Goal: Entertainment & Leisure: Consume media (video, audio)

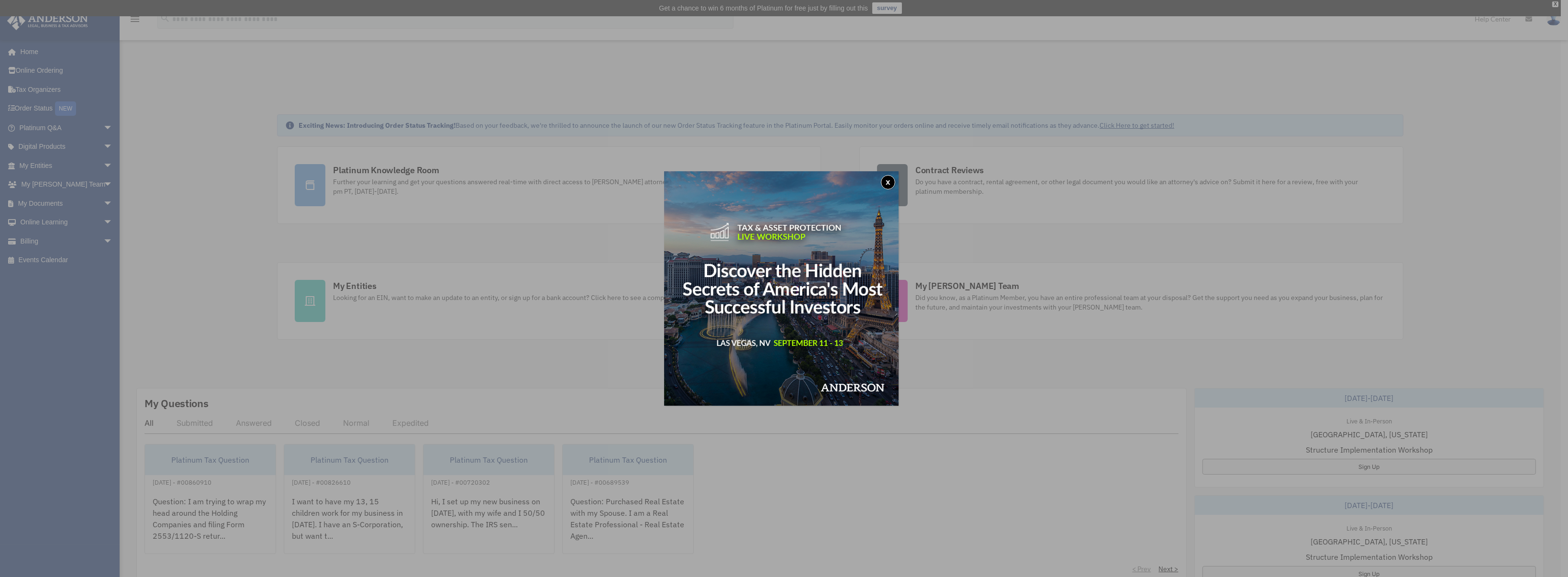
click at [887, 182] on button "x" at bounding box center [888, 182] width 14 height 14
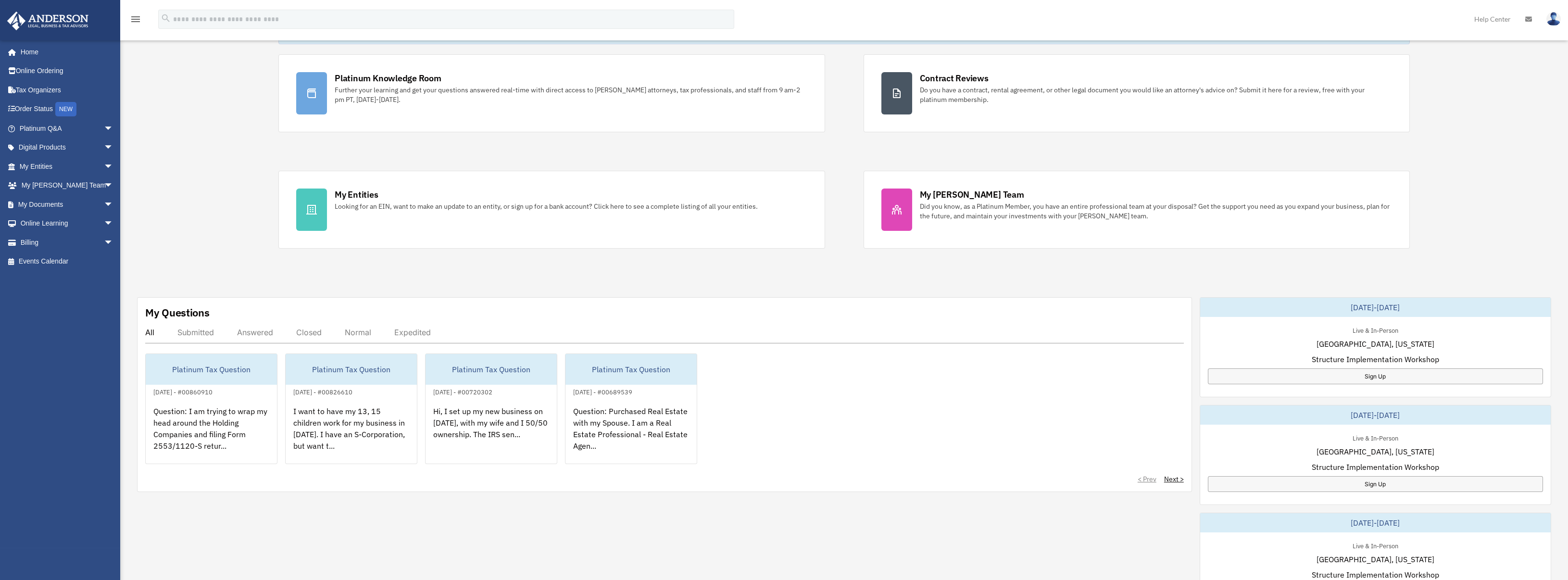
scroll to position [112, 0]
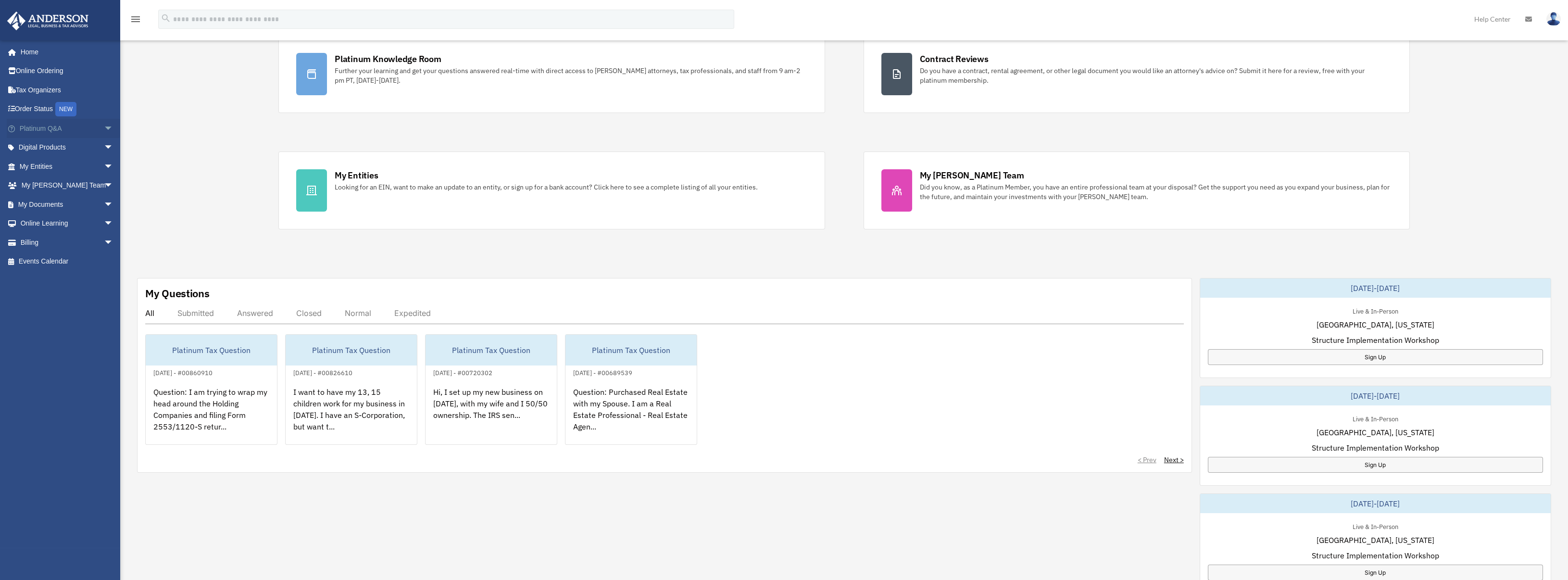
click at [42, 125] on link "Platinum Q&A arrow_drop_down" at bounding box center [67, 128] width 121 height 19
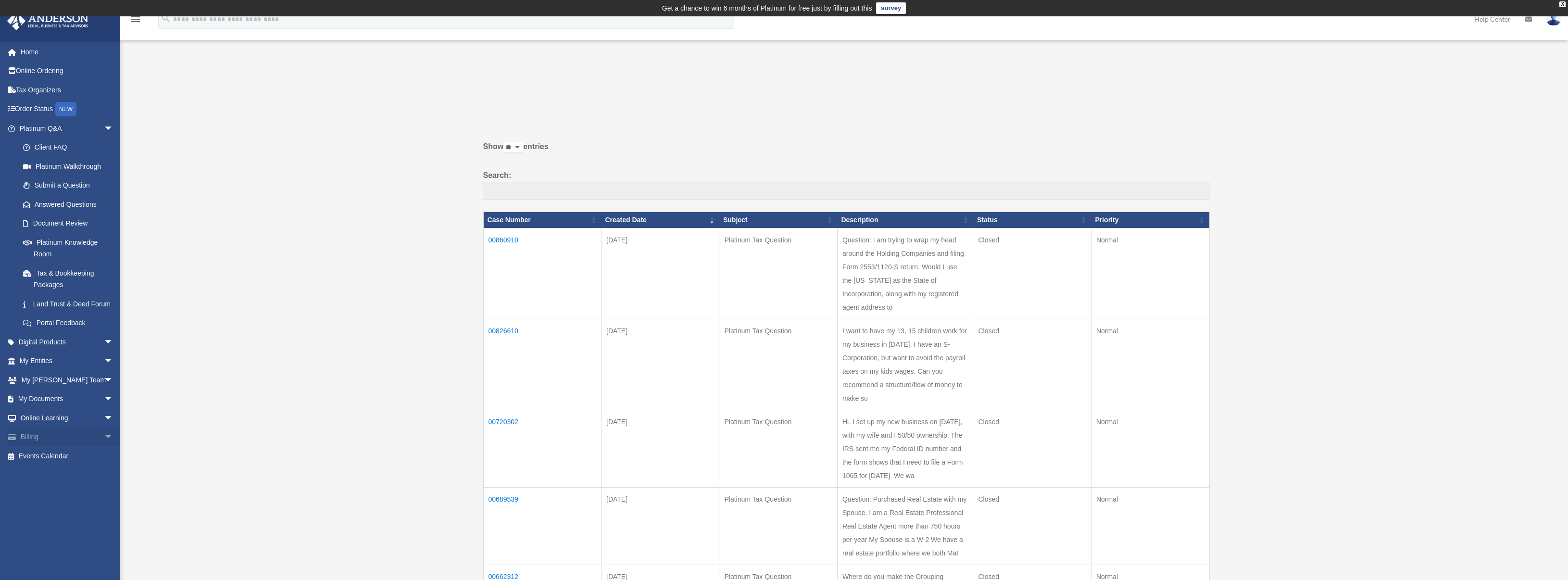
click at [77, 441] on link "Billing arrow_drop_down" at bounding box center [67, 438] width 121 height 19
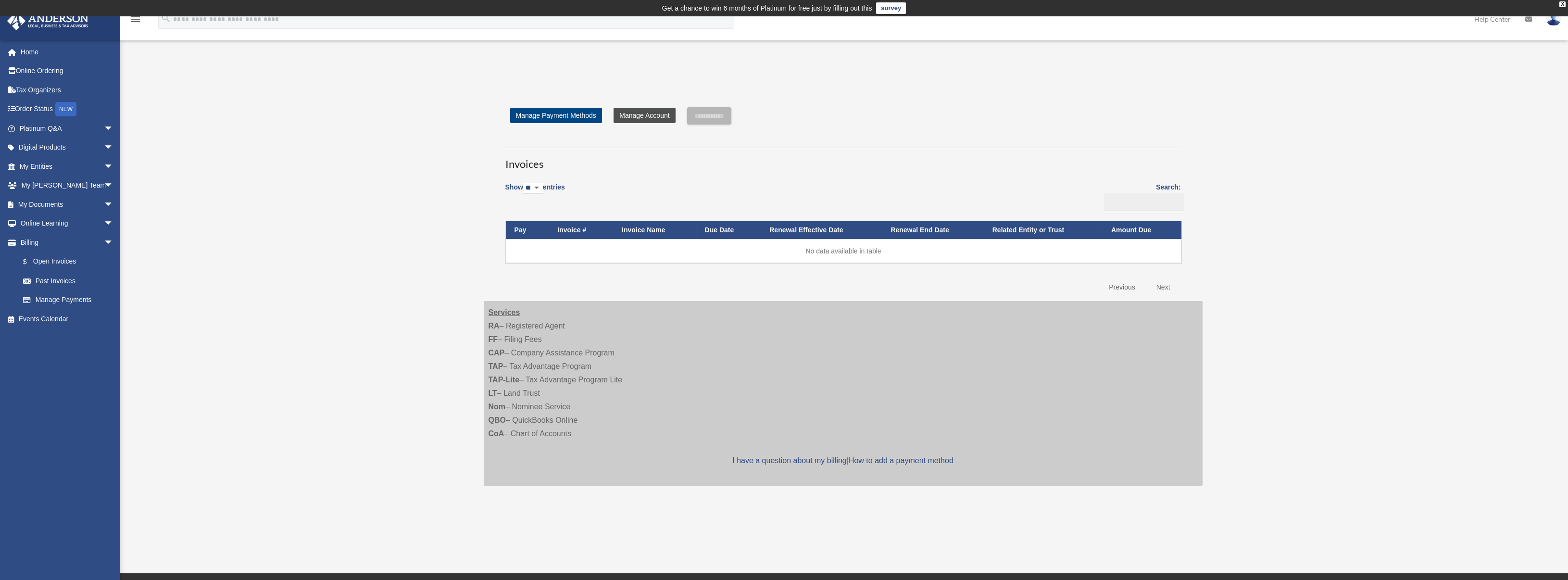
click at [641, 120] on link "Manage Account" at bounding box center [644, 115] width 62 height 15
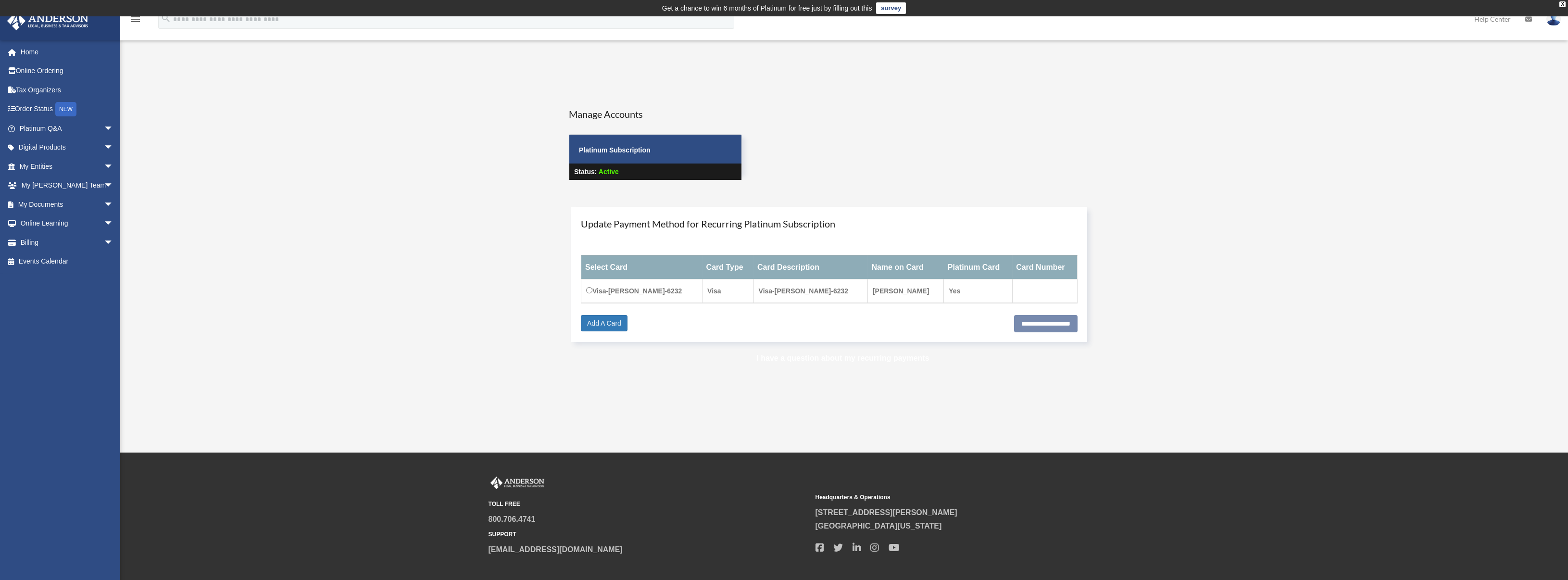
click at [848, 360] on link "I have a question about my recurring payments" at bounding box center [843, 358] width 173 height 8
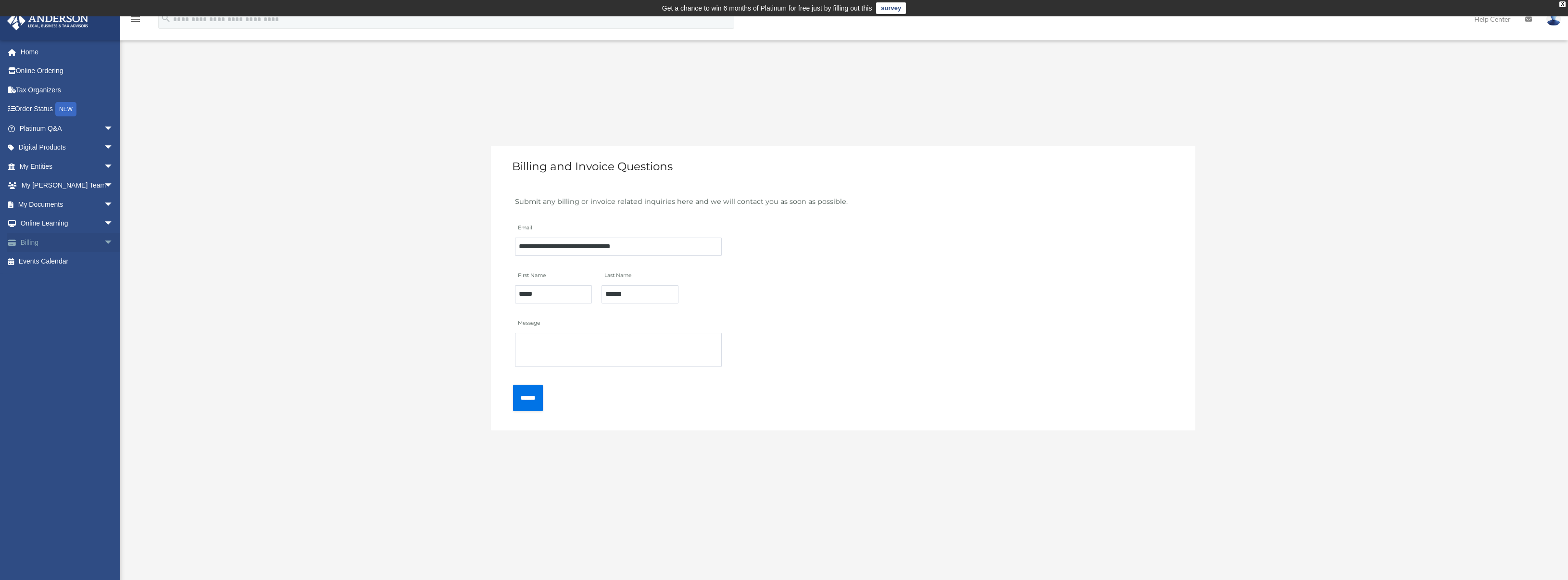
click at [91, 240] on link "Billing arrow_drop_down" at bounding box center [67, 243] width 121 height 19
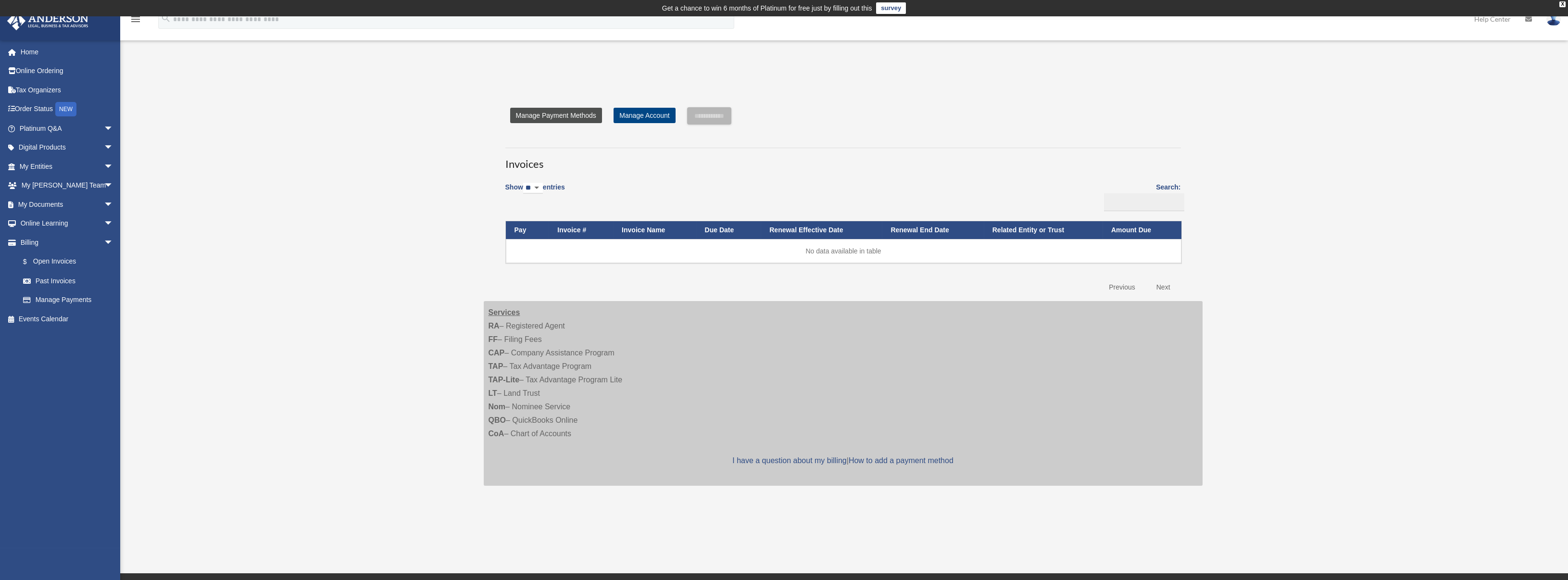
click at [558, 113] on link "Manage Payment Methods" at bounding box center [556, 115] width 92 height 15
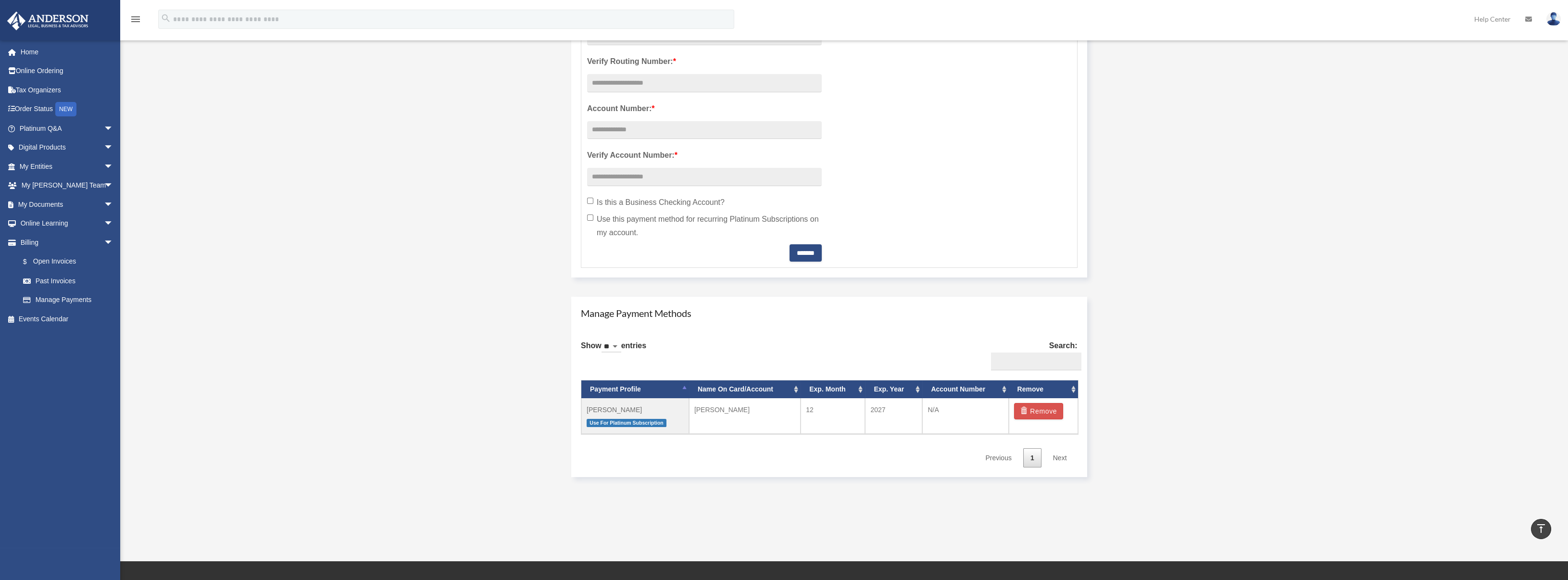
scroll to position [449, 0]
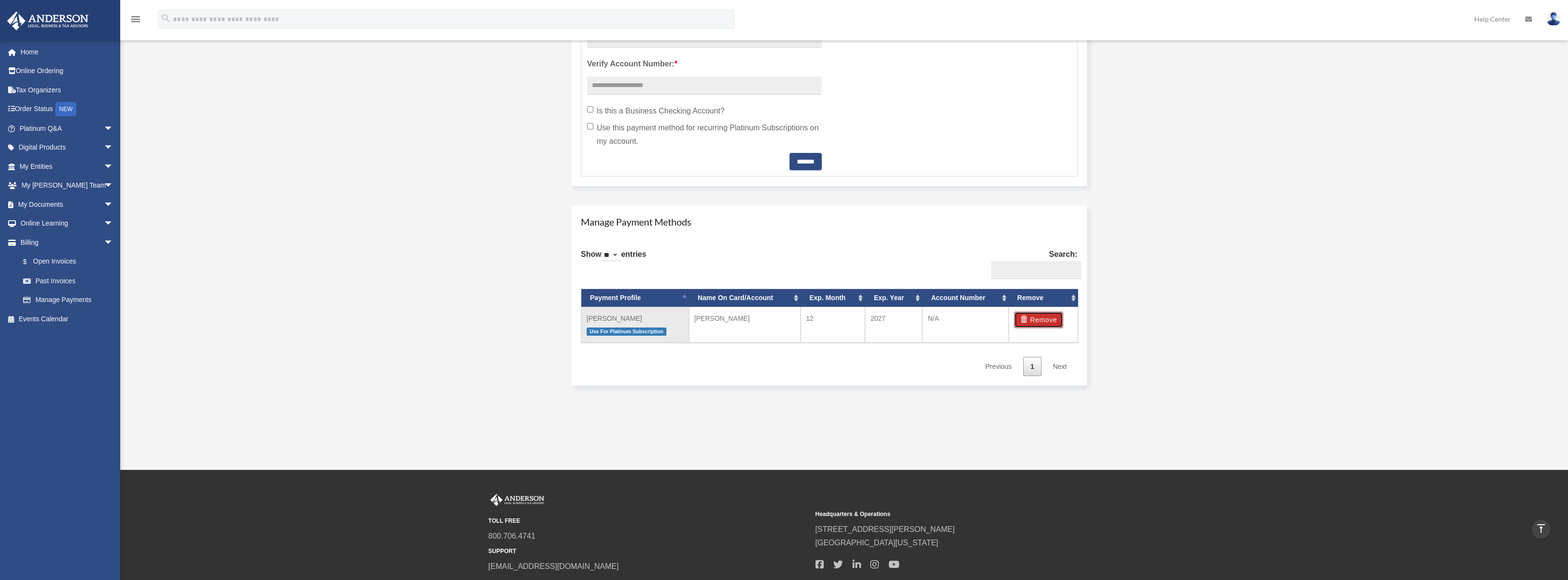
click at [1038, 317] on button "Remove" at bounding box center [1039, 320] width 49 height 17
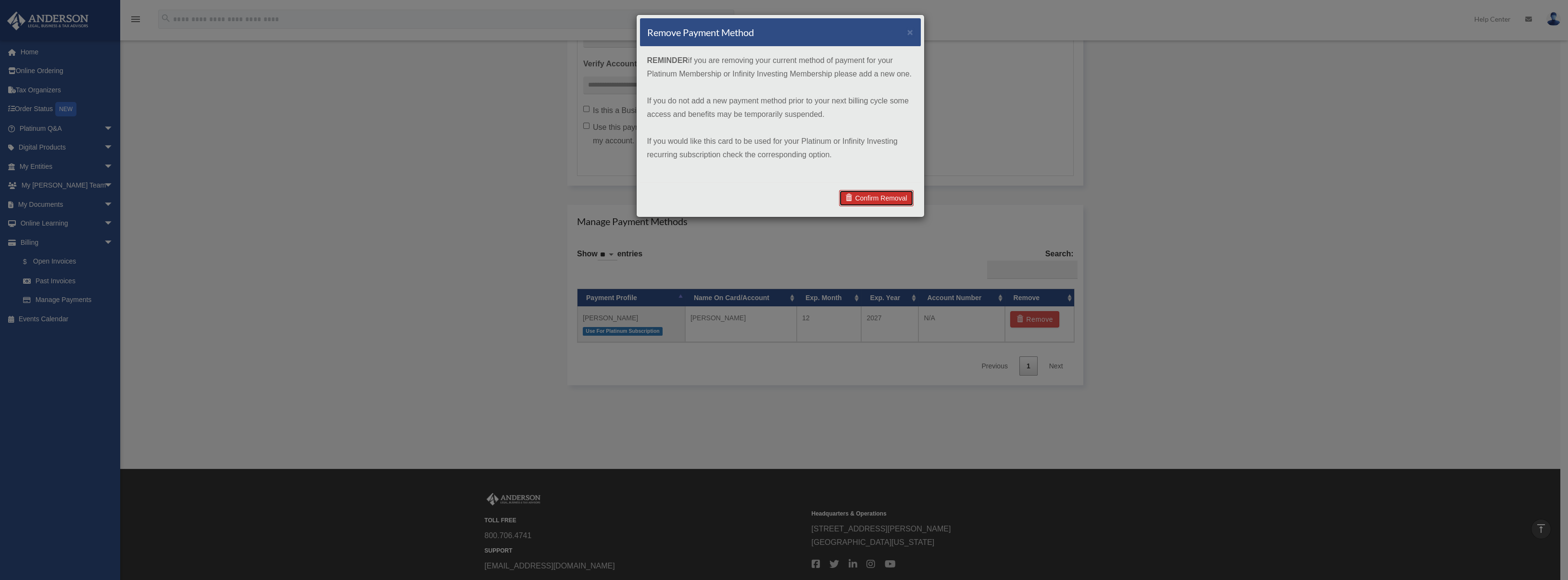
click at [879, 198] on link "Confirm Removal" at bounding box center [876, 198] width 74 height 17
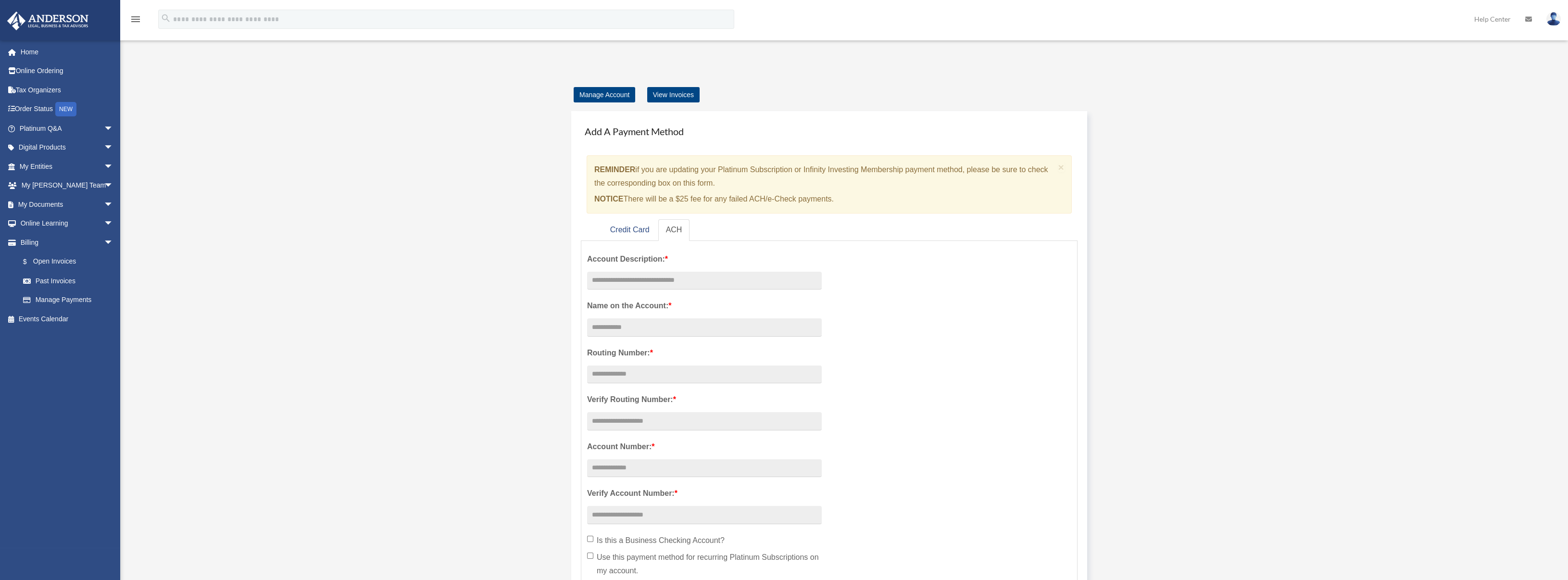
scroll to position [0, 0]
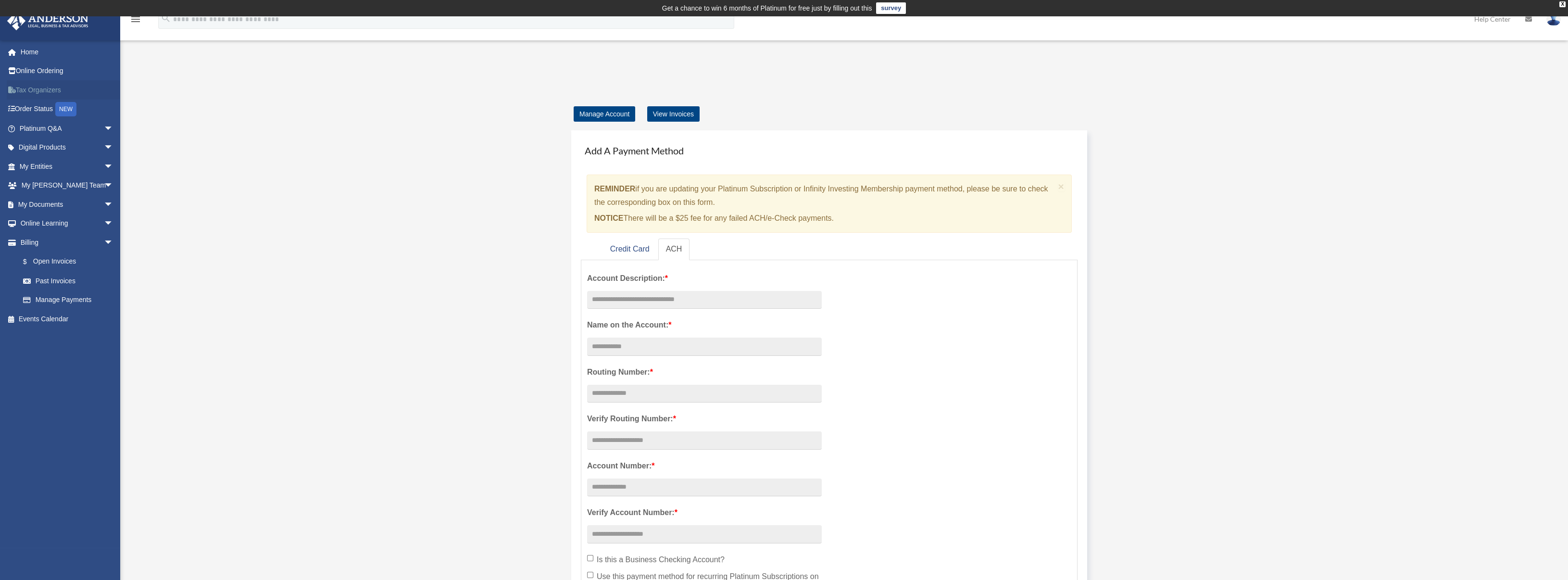
click at [40, 87] on link "Tax Organizers" at bounding box center [67, 90] width 121 height 19
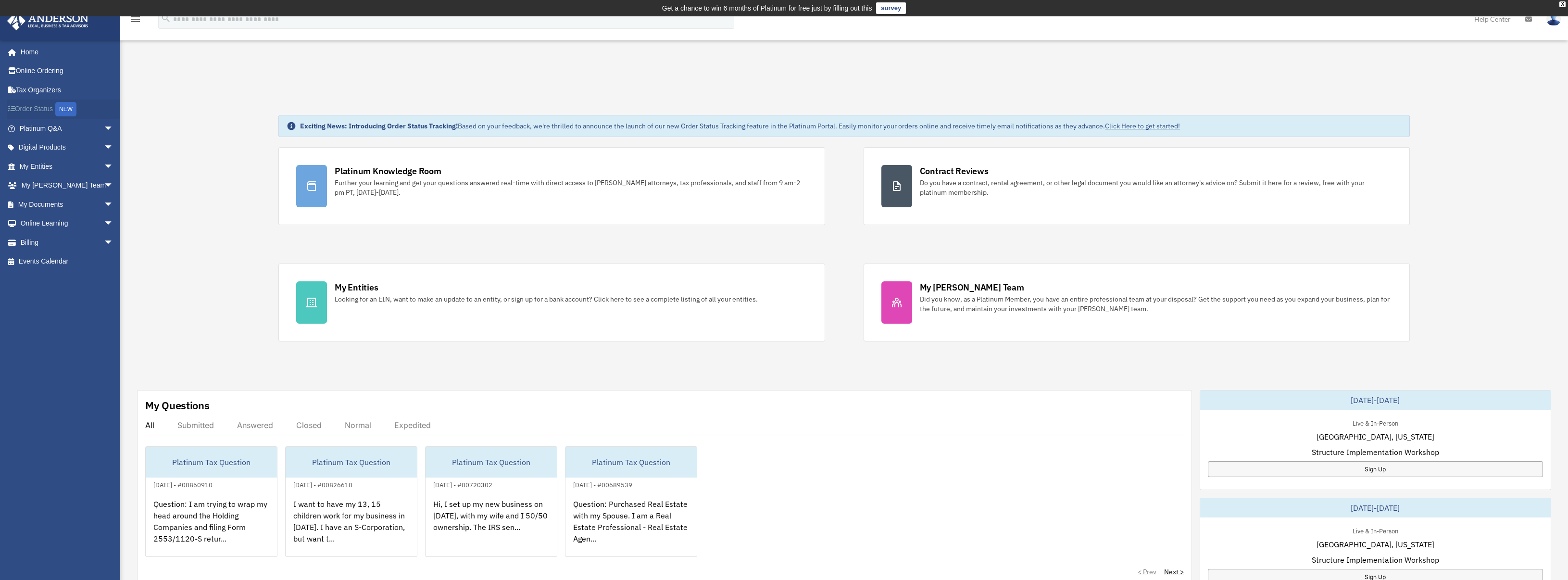
click at [40, 108] on link "Order Status NEW" at bounding box center [67, 110] width 121 height 19
click at [39, 106] on link "Order Status NEW" at bounding box center [67, 110] width 121 height 19
click at [78, 144] on link "Digital Products arrow_drop_down" at bounding box center [67, 148] width 121 height 19
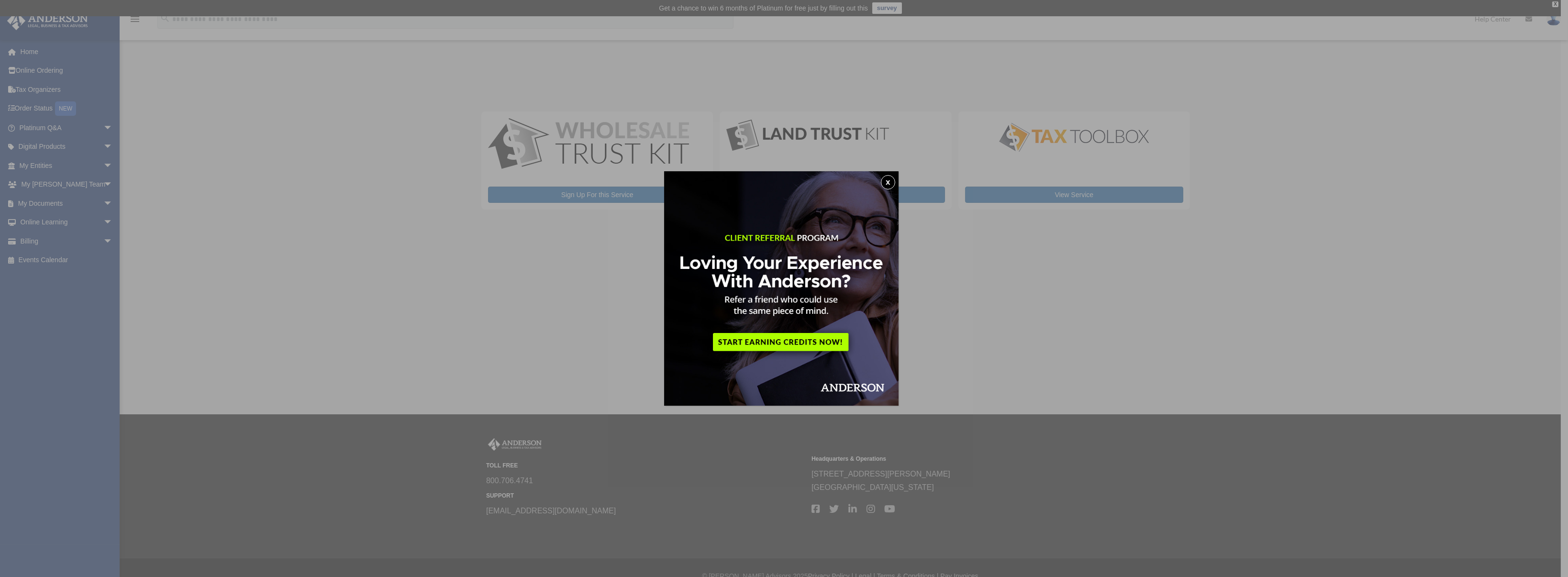
click at [887, 182] on button "x" at bounding box center [888, 182] width 14 height 14
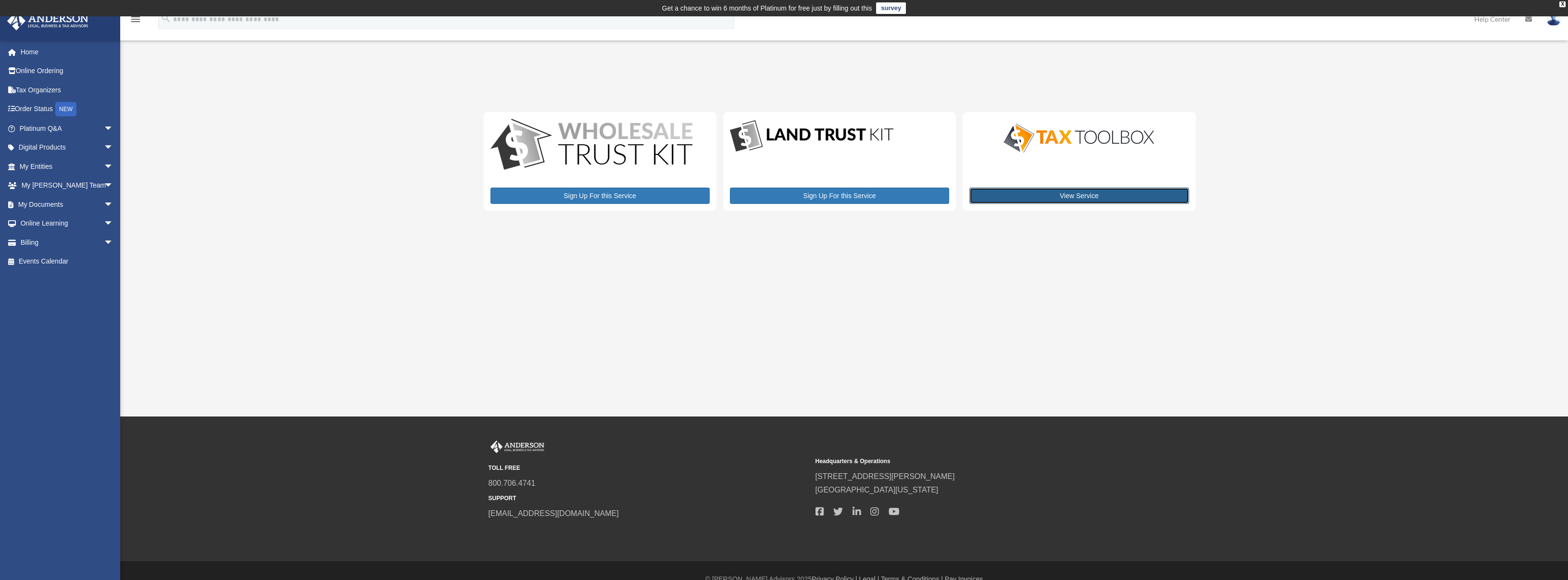
click at [1014, 190] on link "View Service" at bounding box center [1079, 196] width 219 height 17
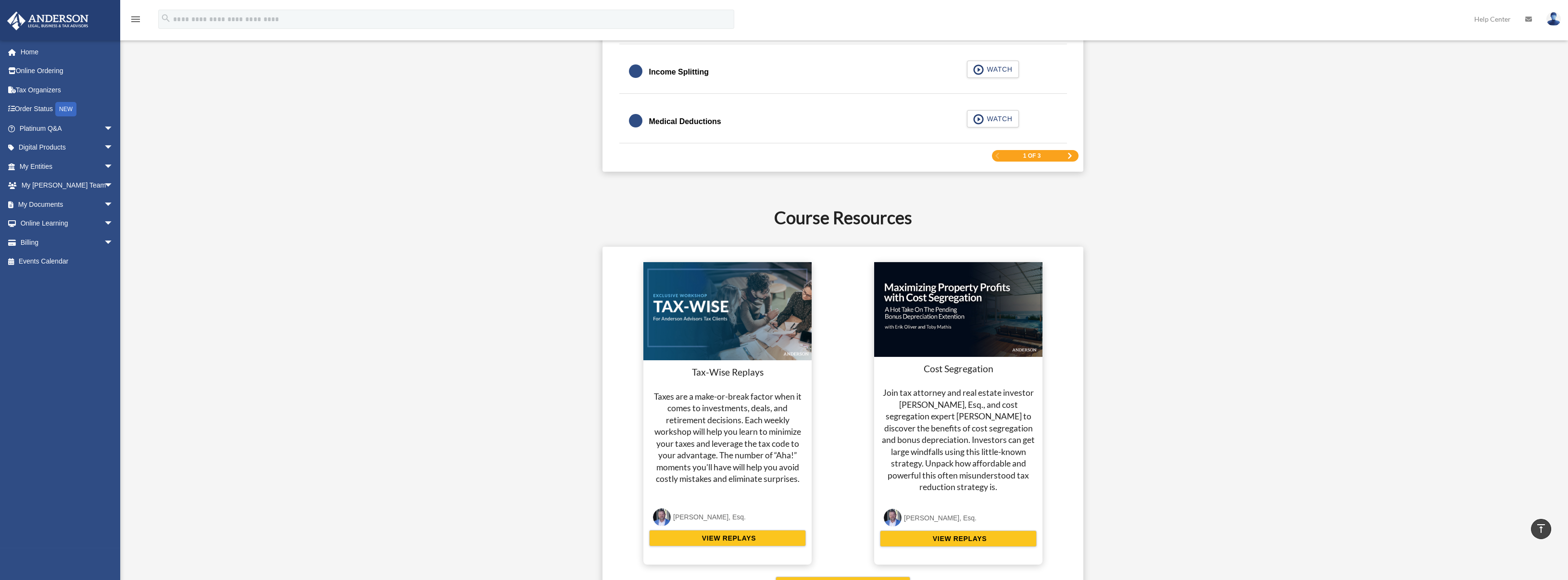
scroll to position [1796, 0]
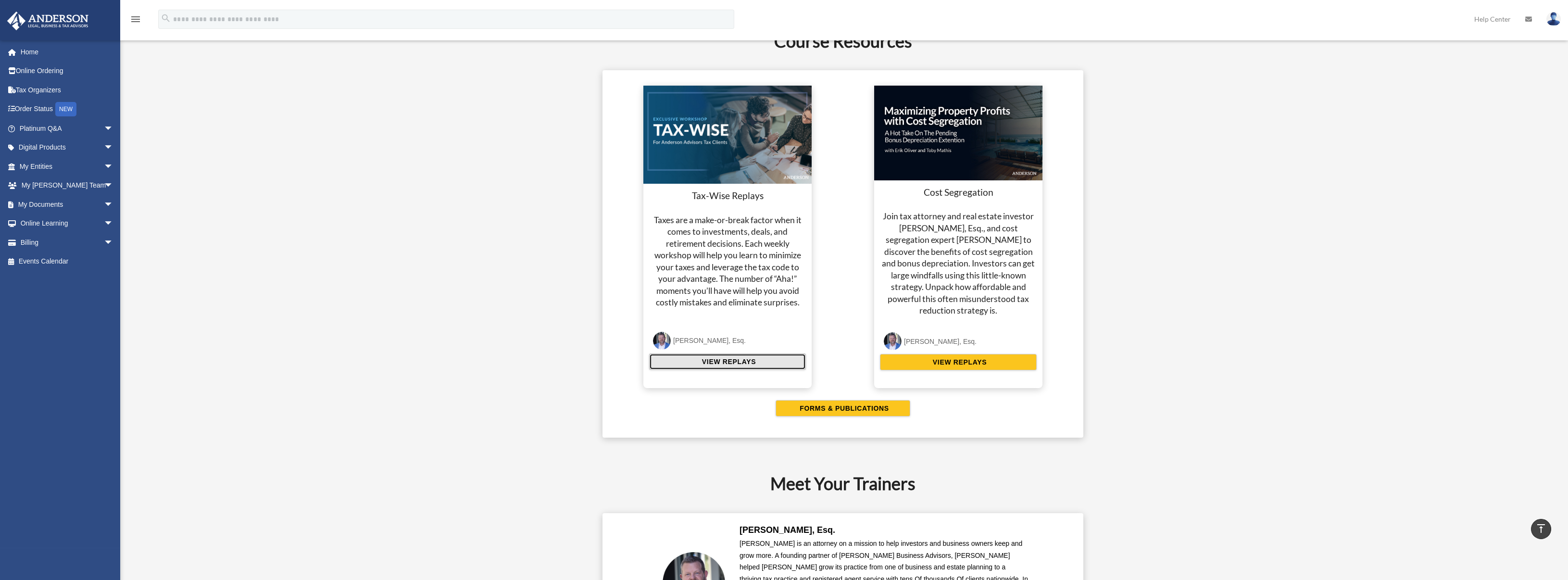
click at [728, 359] on span "VIEW REPLAYS" at bounding box center [727, 362] width 57 height 10
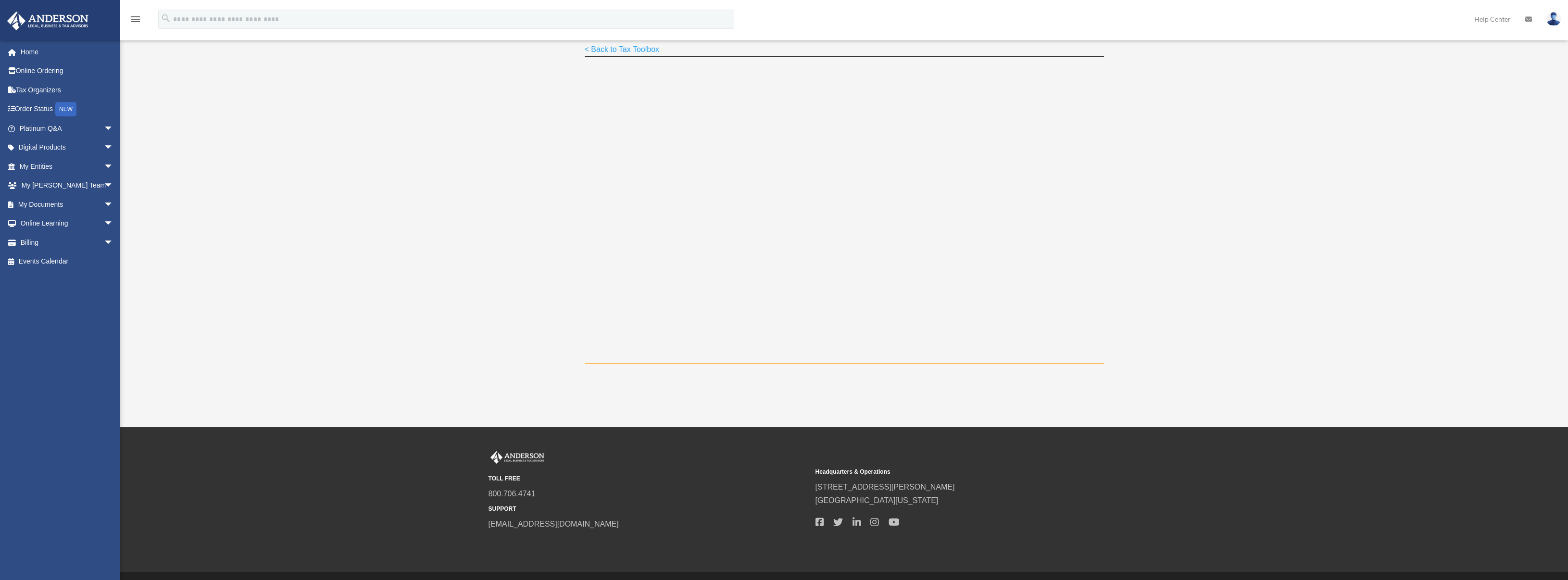
scroll to position [224, 0]
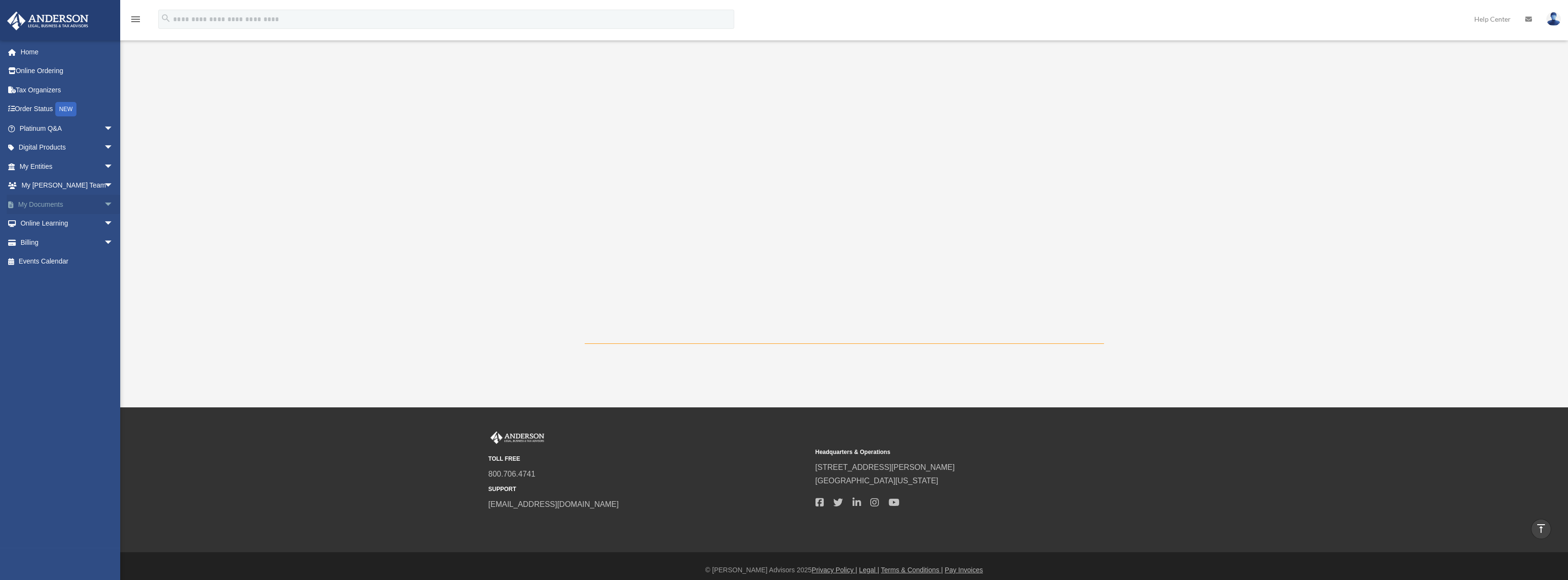
click at [68, 204] on link "My Documents arrow_drop_down" at bounding box center [67, 205] width 121 height 19
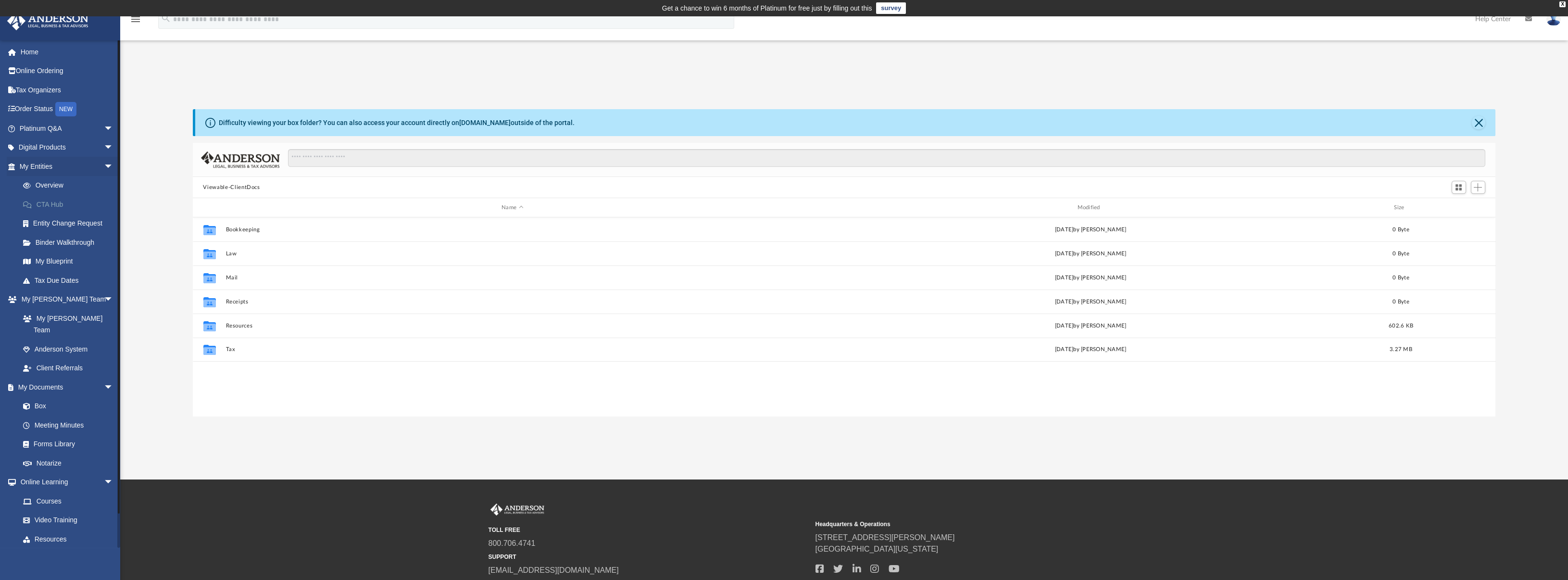
scroll to position [211, 1295]
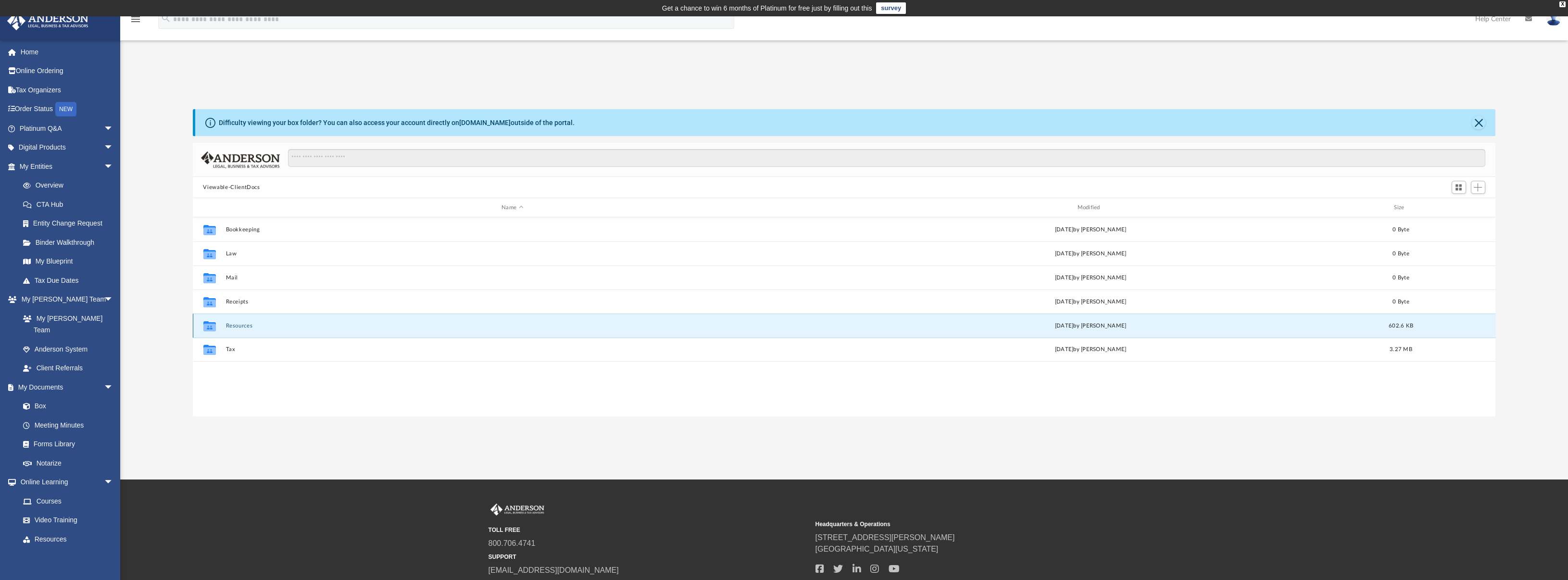
click at [253, 327] on button "Resources" at bounding box center [512, 325] width 574 height 6
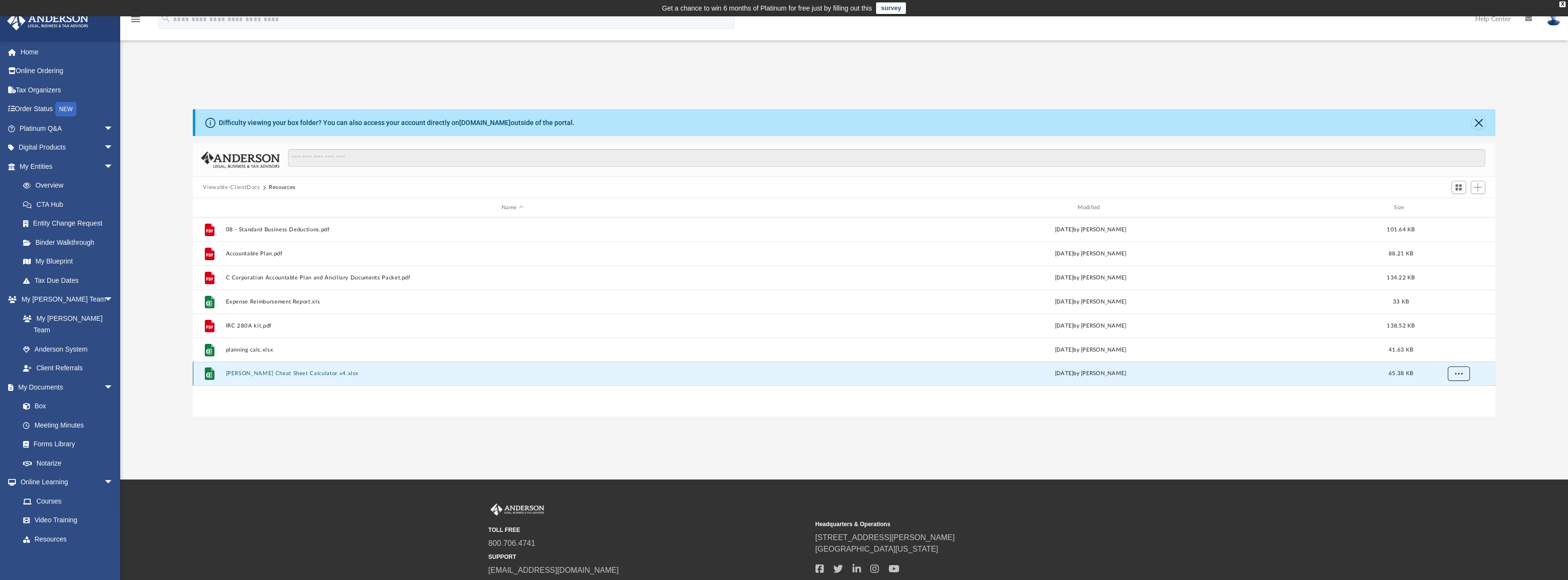
click at [1466, 374] on button "More options" at bounding box center [1458, 373] width 22 height 15
click at [1460, 409] on li "Download" at bounding box center [1450, 409] width 28 height 10
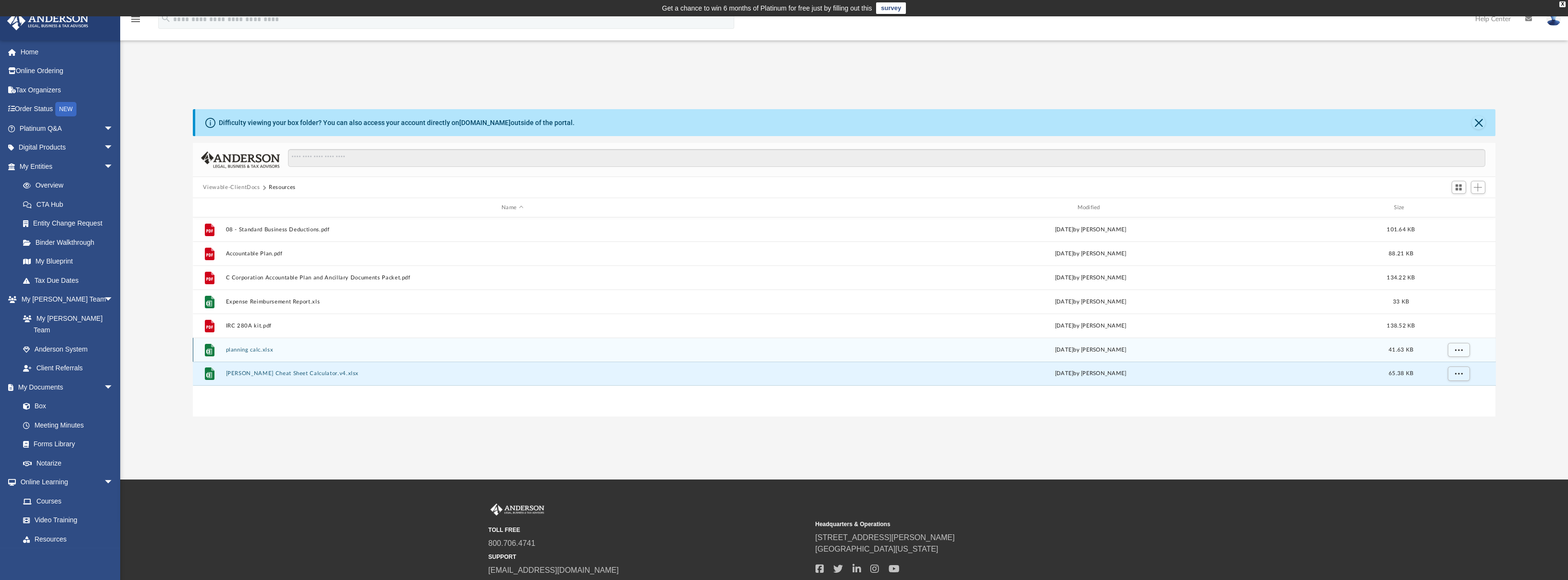
click at [1288, 354] on div "File planning calc.xlsx Thu Jan 6 2022 by Kurt Bergfjord 41.63 KB" at bounding box center [844, 350] width 1303 height 24
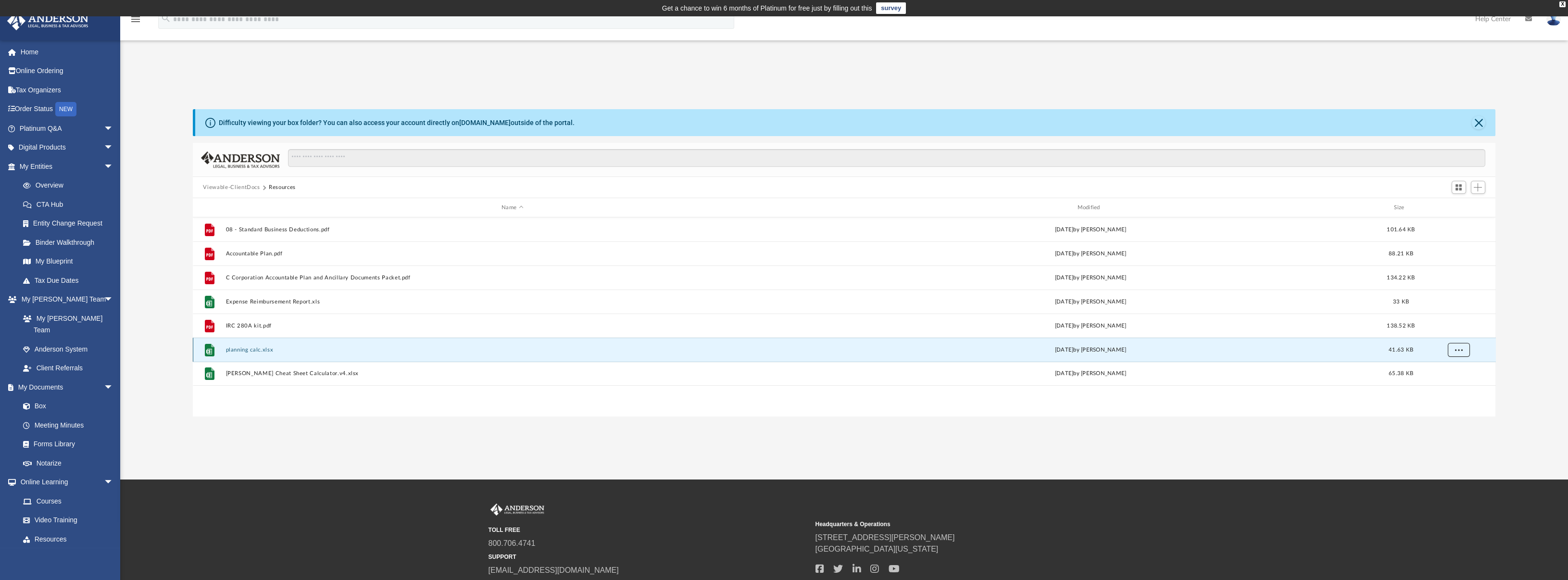
click at [1455, 349] on span "More options" at bounding box center [1458, 350] width 8 height 6
click at [1440, 384] on li "Download" at bounding box center [1450, 384] width 28 height 10
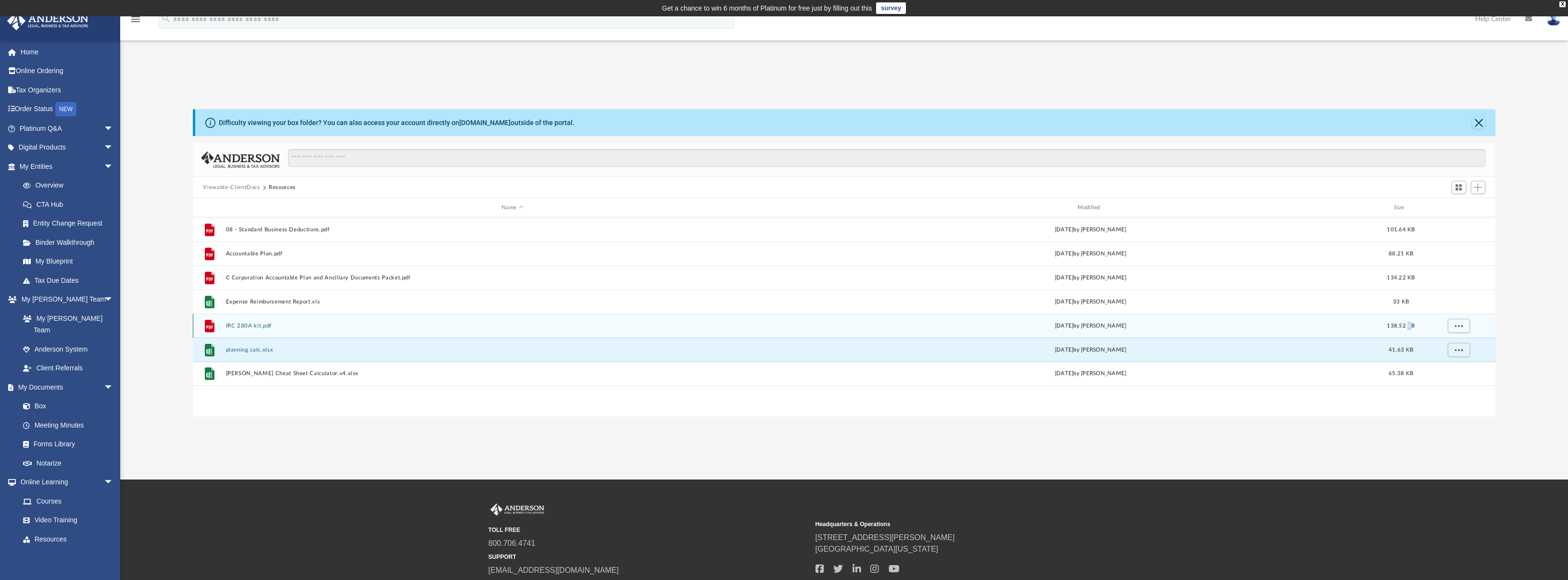
click at [1410, 323] on span "138.52 KB" at bounding box center [1401, 326] width 28 height 6
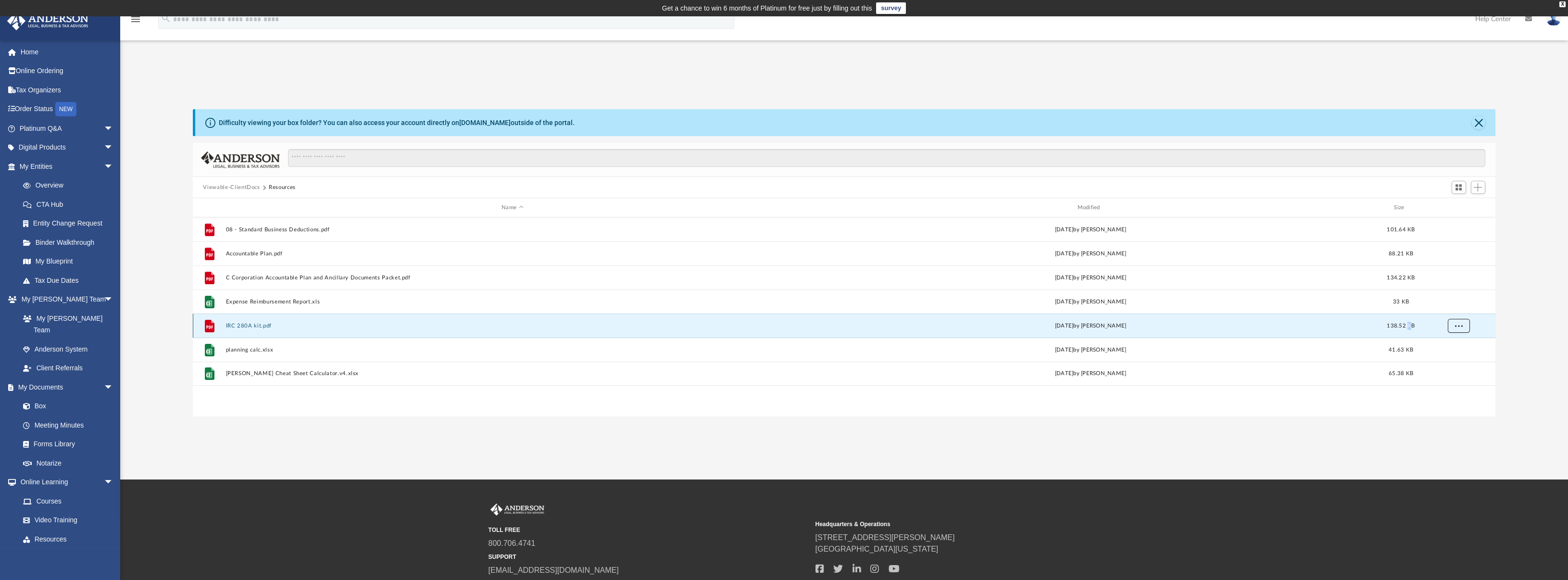
click at [1454, 325] on button "More options" at bounding box center [1458, 326] width 22 height 15
click at [1447, 360] on li "Download" at bounding box center [1450, 360] width 28 height 10
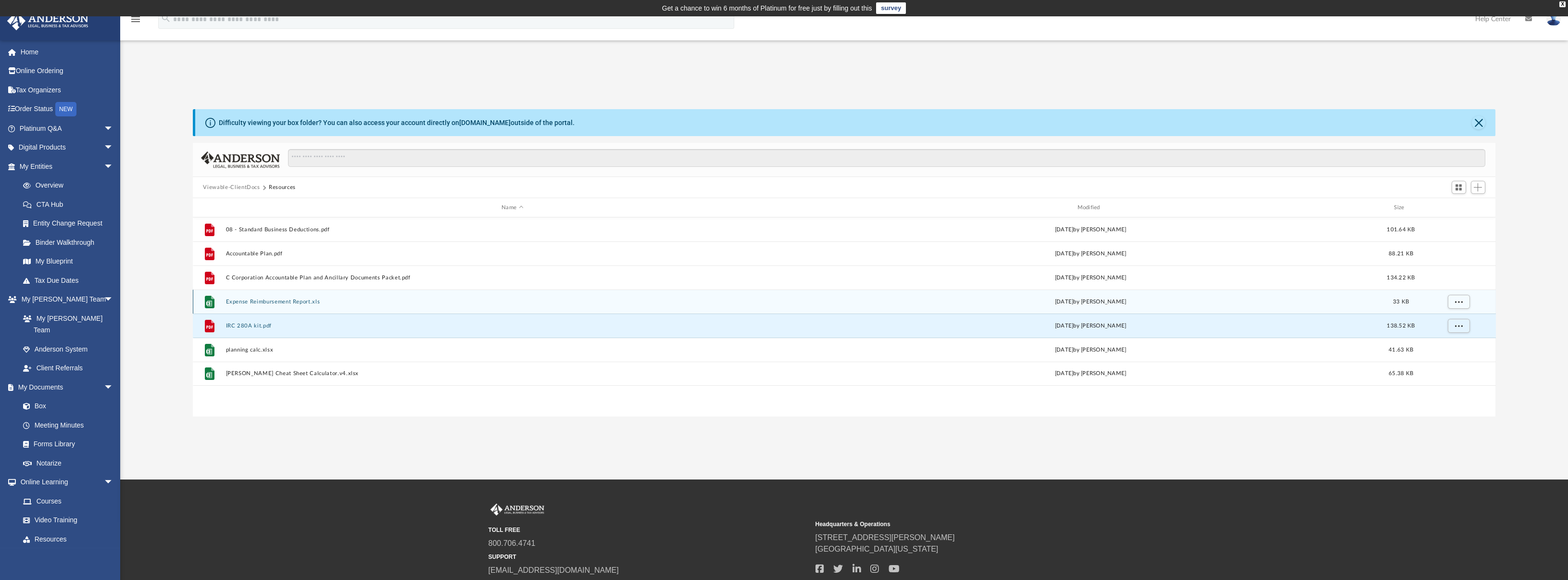
click at [1371, 300] on div "Wed Feb 2 2022 by Bobbi Williams" at bounding box center [1090, 302] width 574 height 8
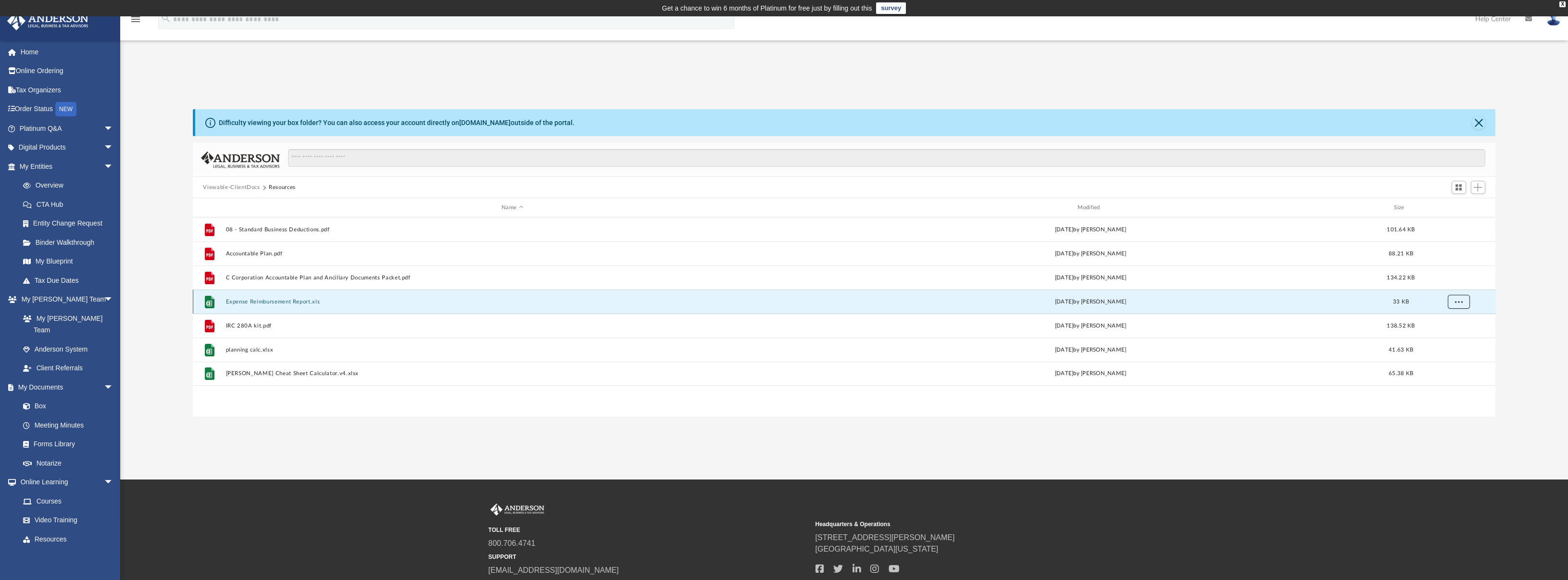
click at [1455, 305] on button "More options" at bounding box center [1458, 302] width 22 height 15
click at [1447, 339] on li "Download" at bounding box center [1450, 336] width 28 height 10
click at [1452, 302] on button "More options" at bounding box center [1458, 302] width 22 height 15
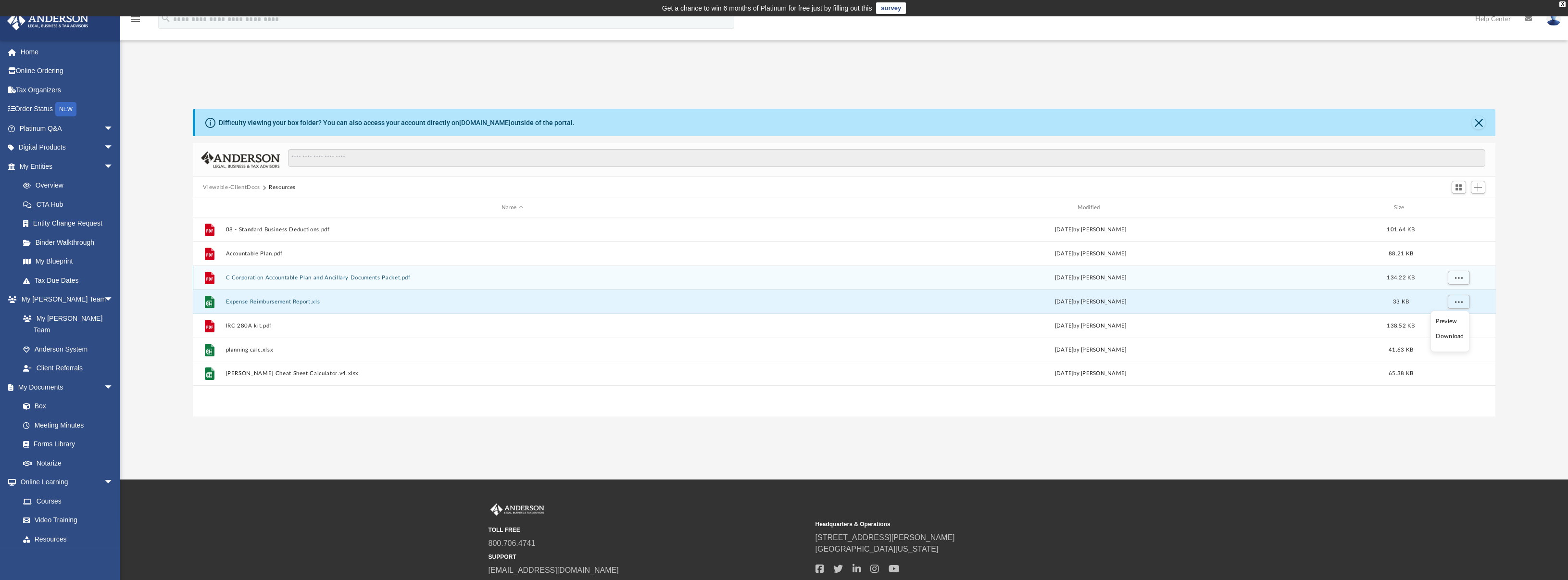
click at [1352, 273] on div "File C Corporation Accountable Plan and Ancillary Documents Packet.pdf Wed Feb …" at bounding box center [844, 278] width 1303 height 24
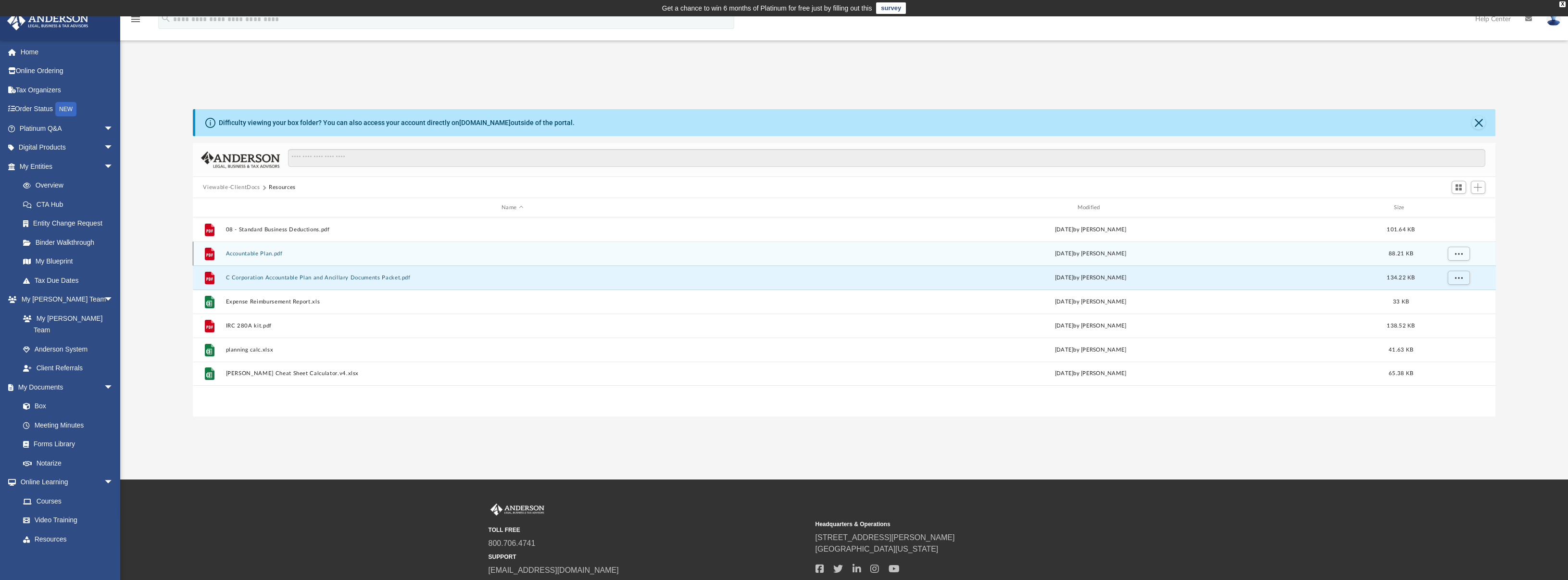
click at [1256, 254] on div "Tue Apr 9 2019 by Eliot Thomas" at bounding box center [1090, 254] width 574 height 8
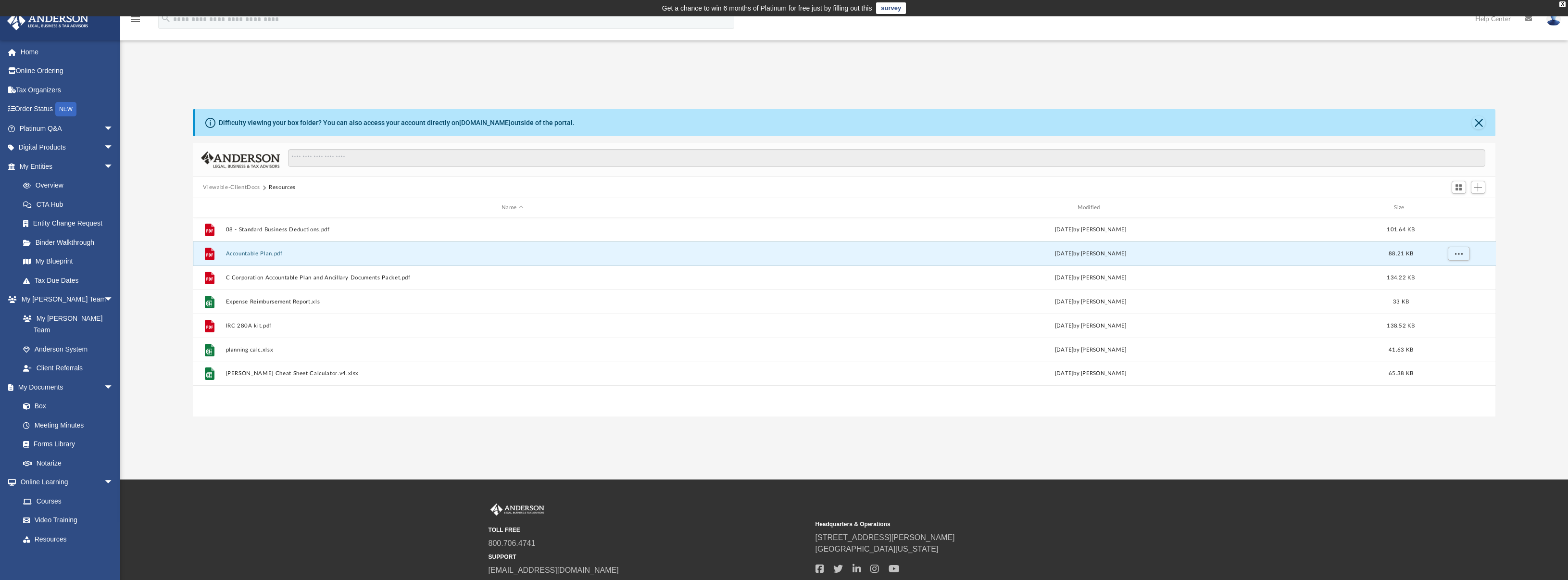
click at [1472, 255] on div "grid" at bounding box center [1458, 253] width 67 height 18
click at [1456, 255] on span "More options" at bounding box center [1458, 253] width 8 height 6
click at [1451, 288] on li "Download" at bounding box center [1450, 288] width 28 height 10
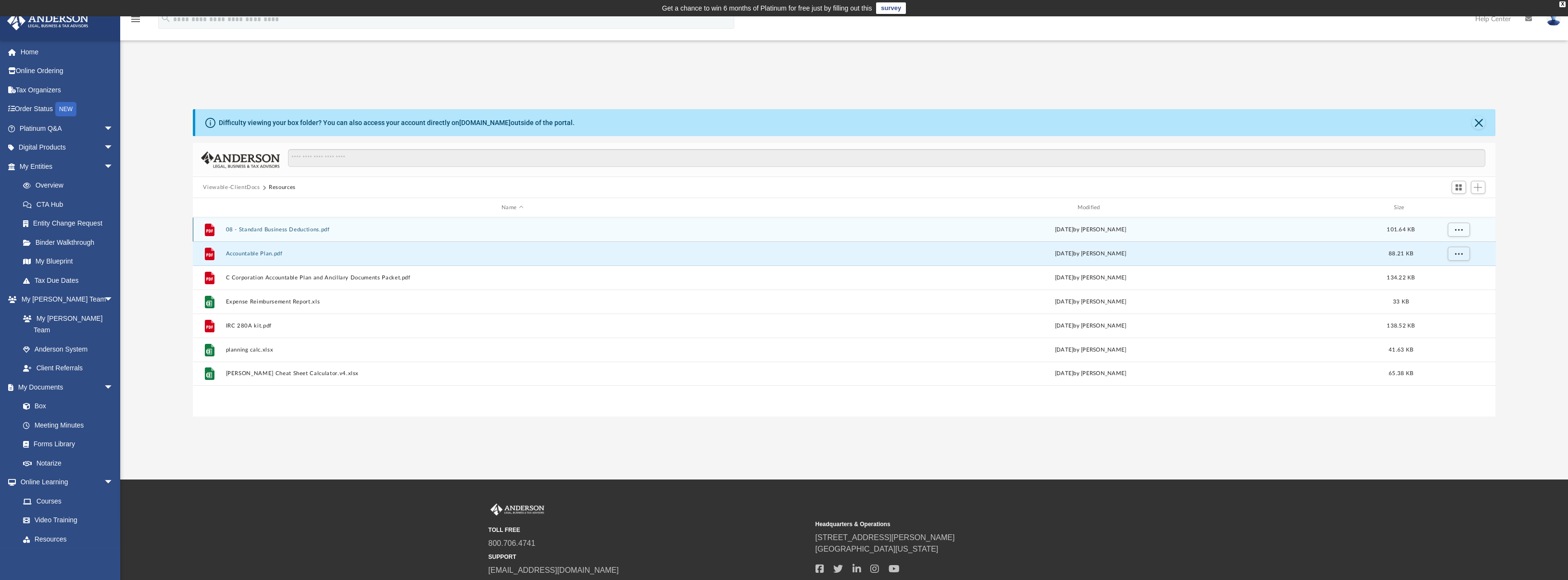
click at [1367, 232] on div "Wed Feb 2 2022 by Bobbi Williams" at bounding box center [1090, 230] width 574 height 8
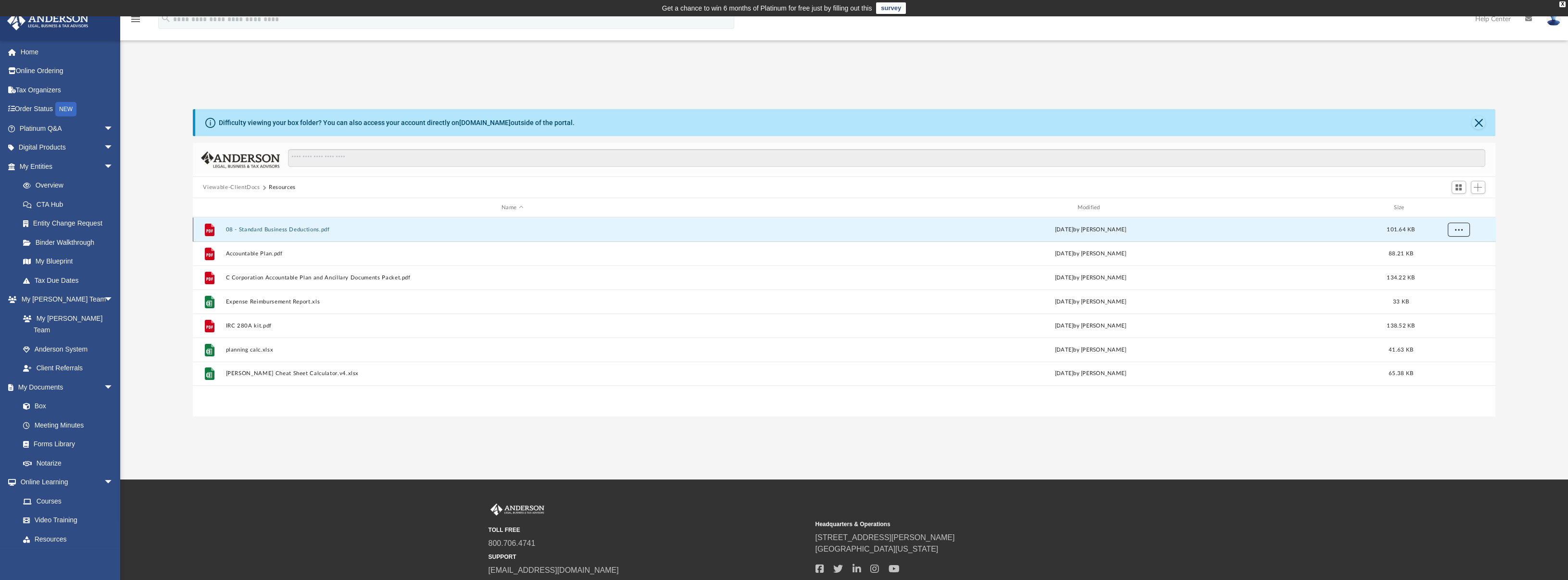
click at [1464, 230] on button "More options" at bounding box center [1458, 230] width 22 height 15
click at [1454, 260] on li "Download" at bounding box center [1450, 264] width 28 height 10
click at [1457, 223] on button "More options" at bounding box center [1458, 230] width 22 height 15
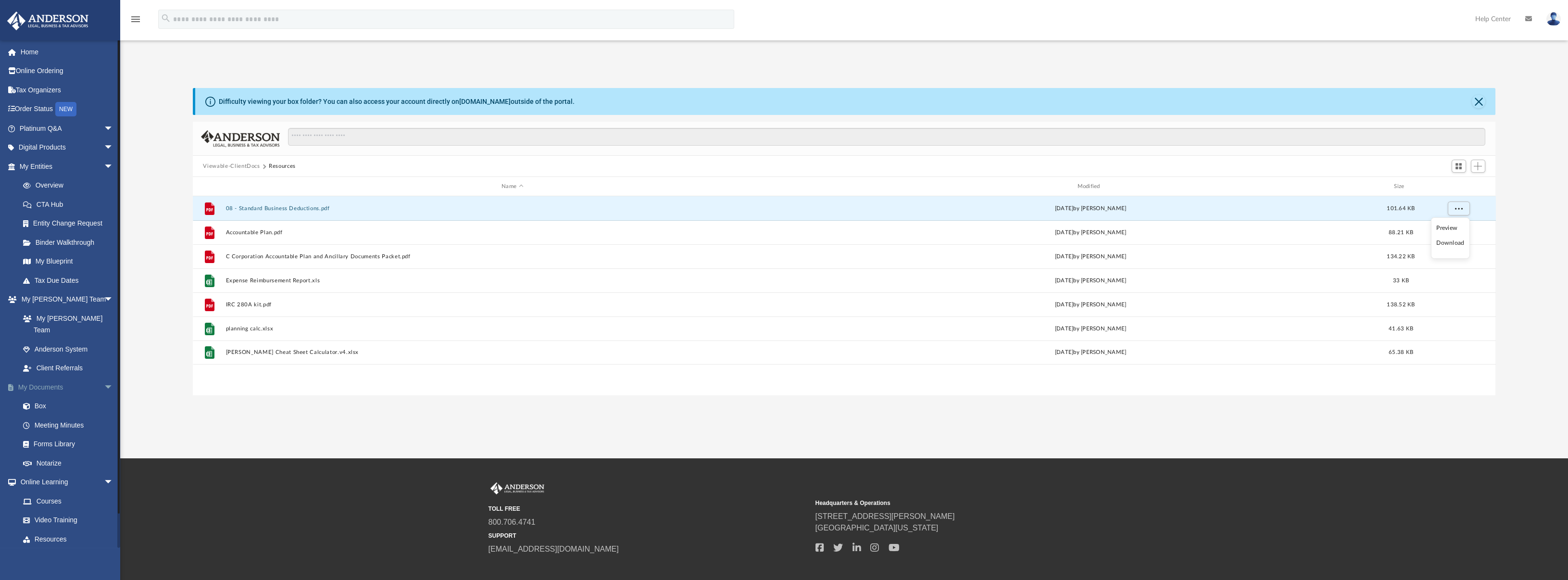
scroll to position [0, 0]
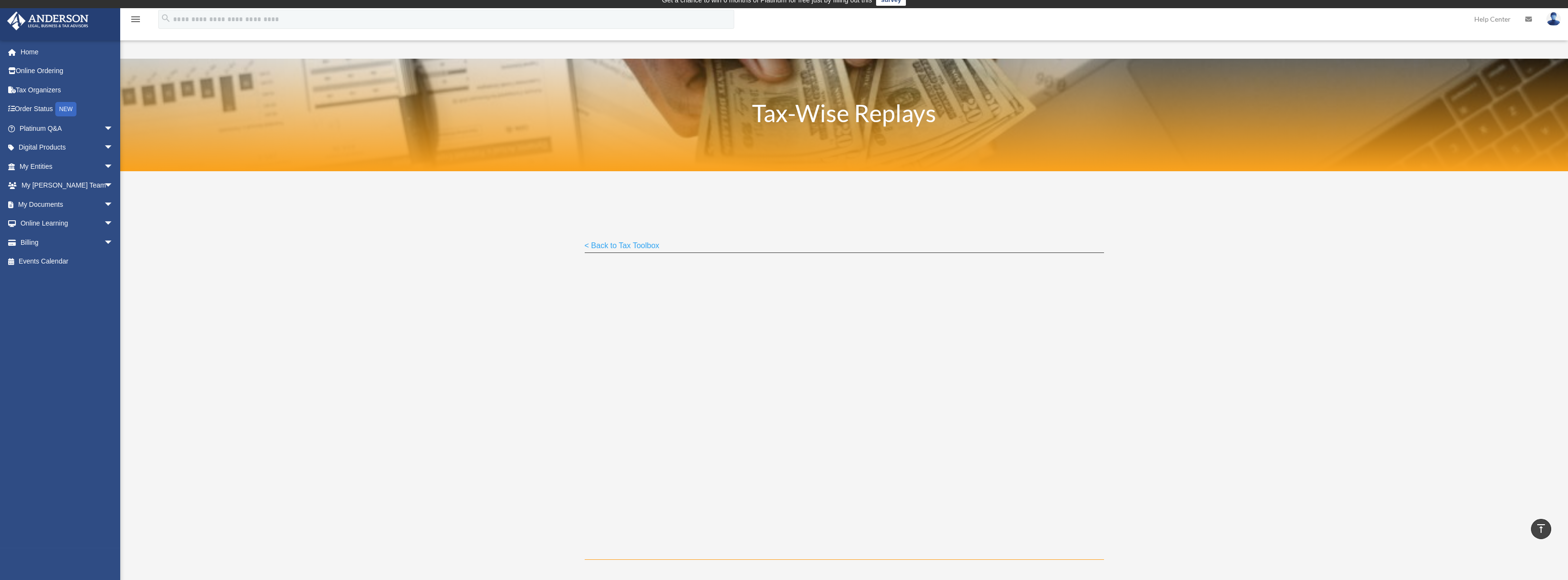
scroll to position [7, 0]
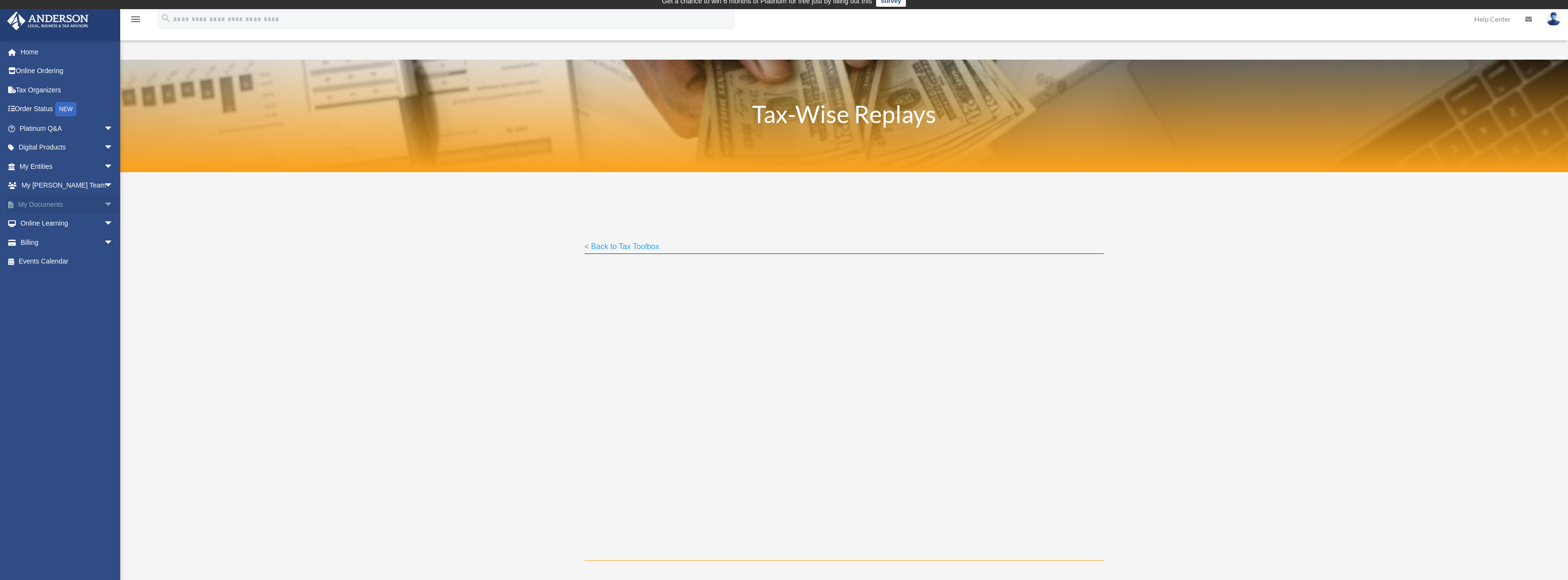
click at [104, 203] on span "arrow_drop_down" at bounding box center [114, 205] width 19 height 19
click at [73, 259] on link "Forms Library" at bounding box center [70, 262] width 114 height 19
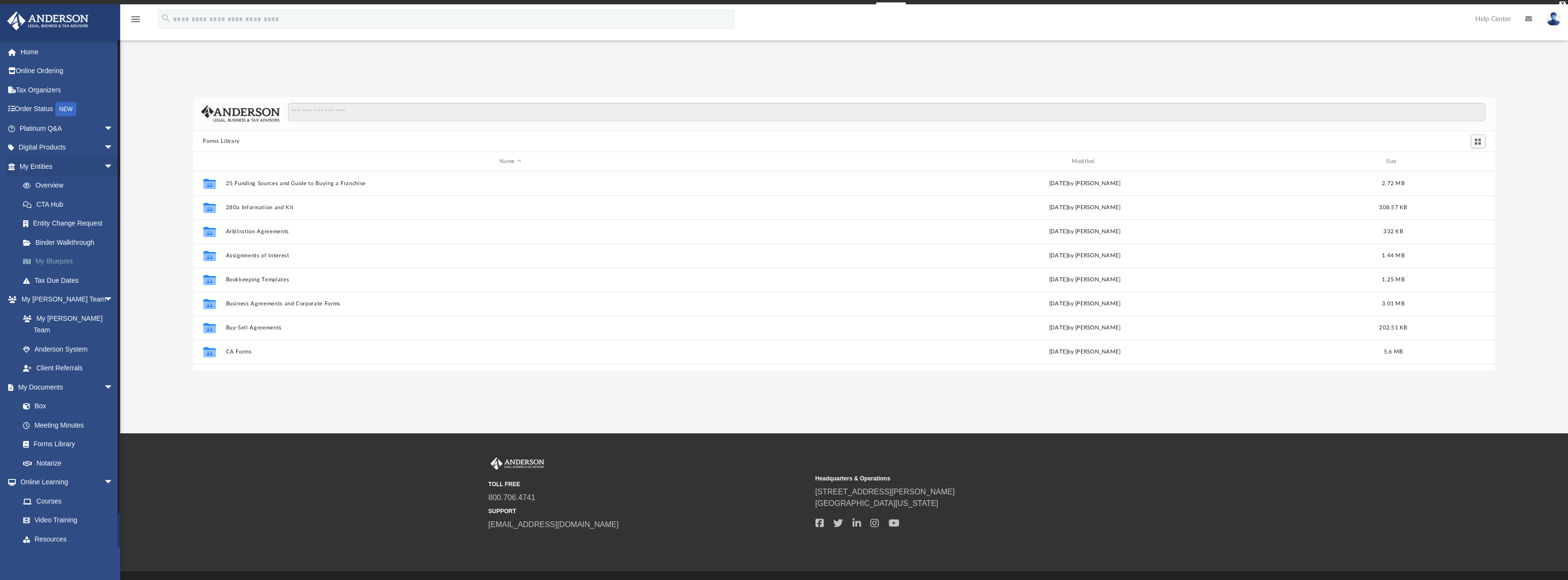
scroll to position [211, 1295]
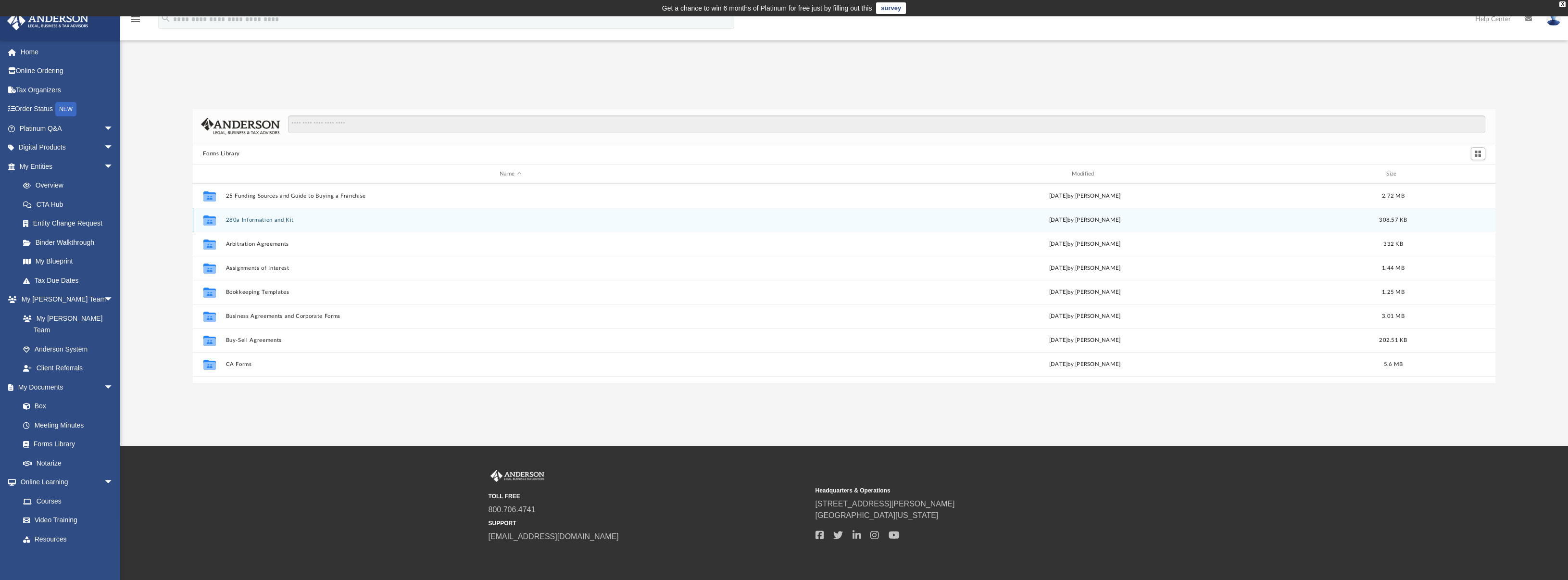
click at [283, 219] on button "280a Information and Kit" at bounding box center [510, 220] width 570 height 6
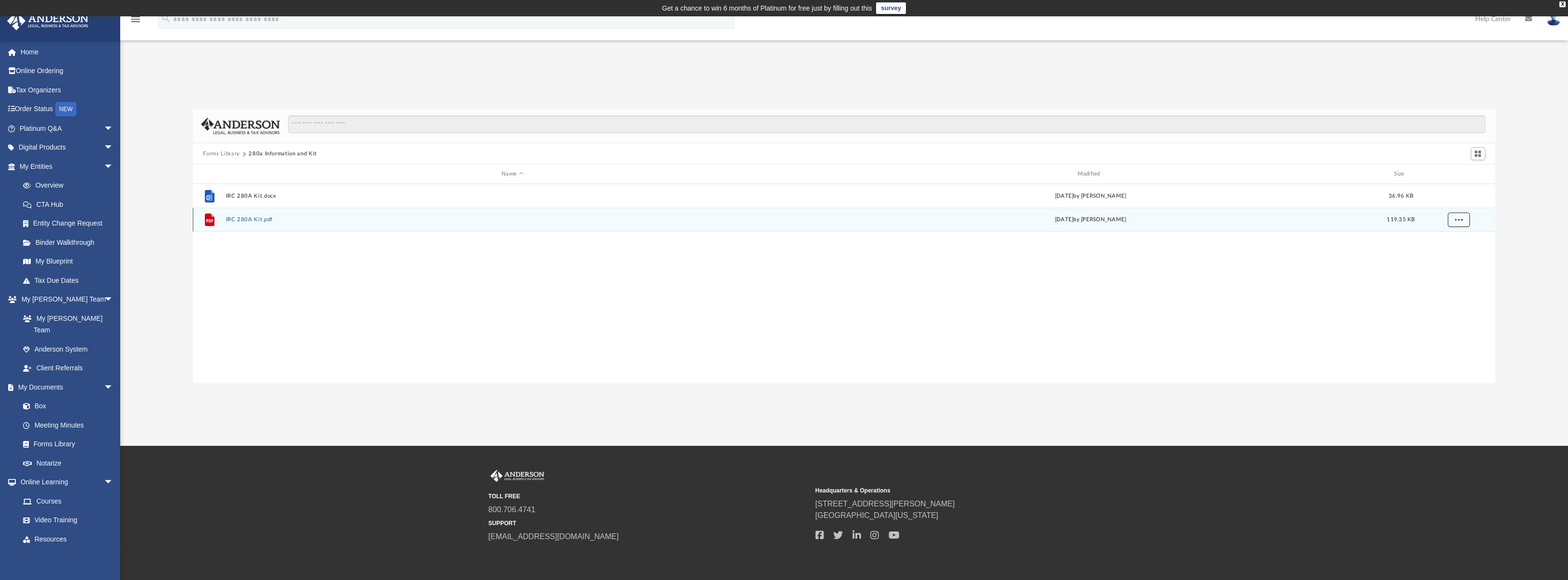
click at [1458, 216] on button "More options" at bounding box center [1458, 220] width 22 height 15
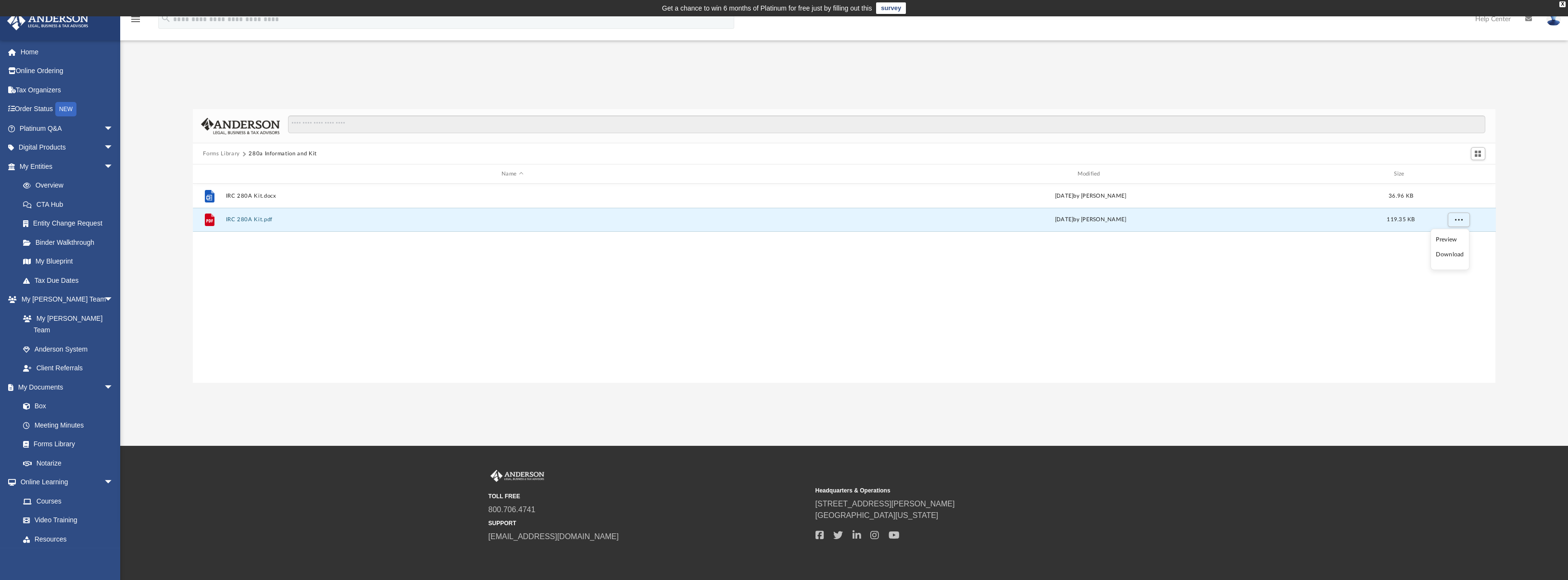
click at [1447, 250] on li "Download" at bounding box center [1450, 255] width 28 height 10
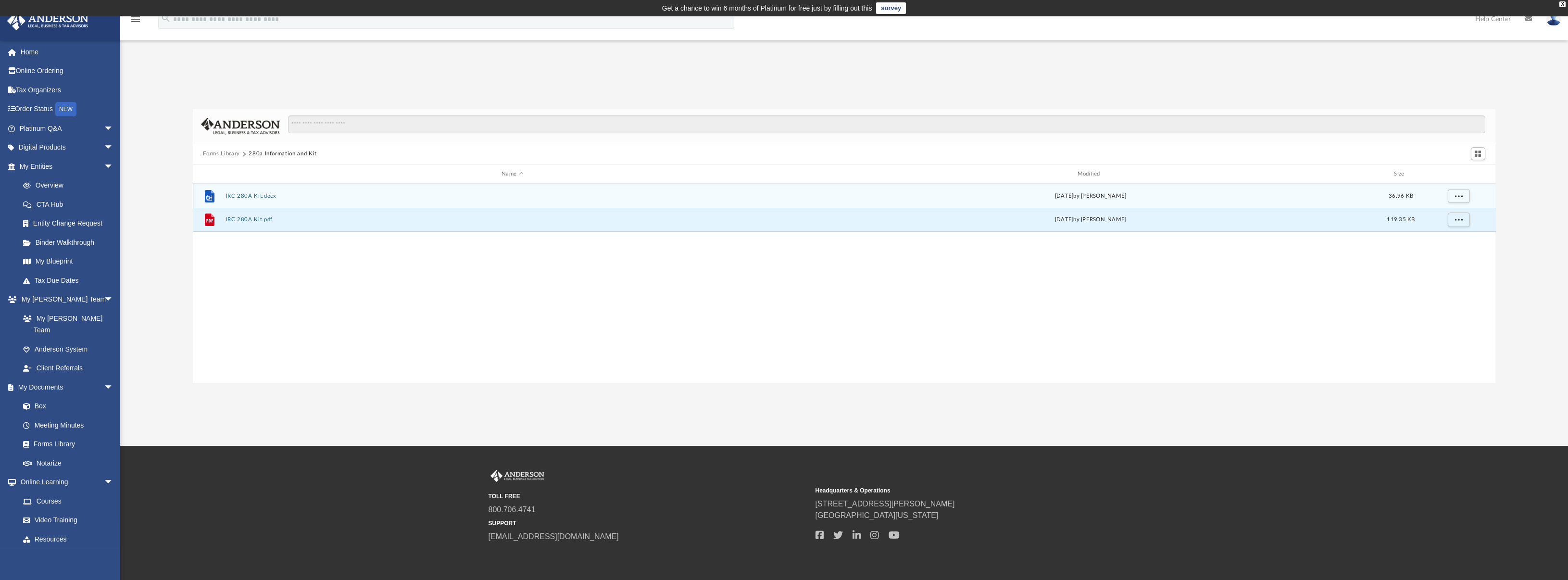
click at [1406, 197] on span "36.96 KB" at bounding box center [1400, 196] width 24 height 6
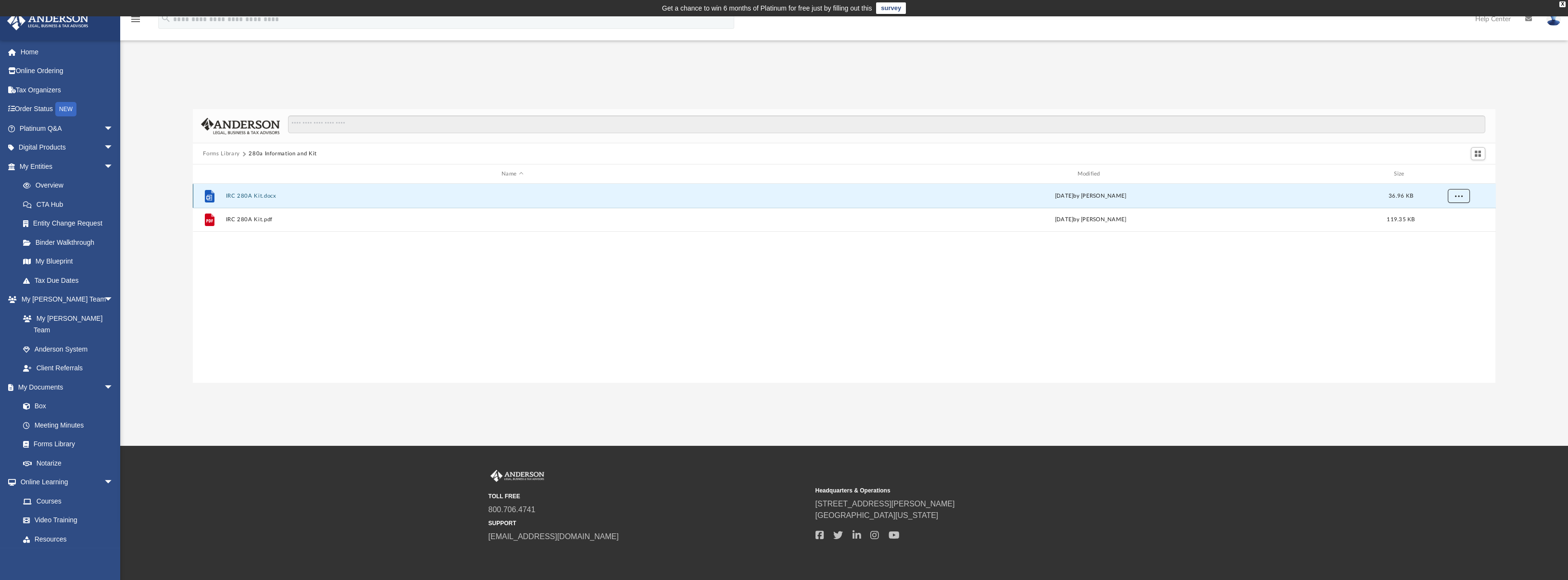
click at [1454, 196] on button "More options" at bounding box center [1458, 196] width 22 height 15
click at [1458, 232] on li "Download" at bounding box center [1450, 230] width 28 height 10
click at [62, 241] on link "Binder Walkthrough" at bounding box center [70, 243] width 114 height 19
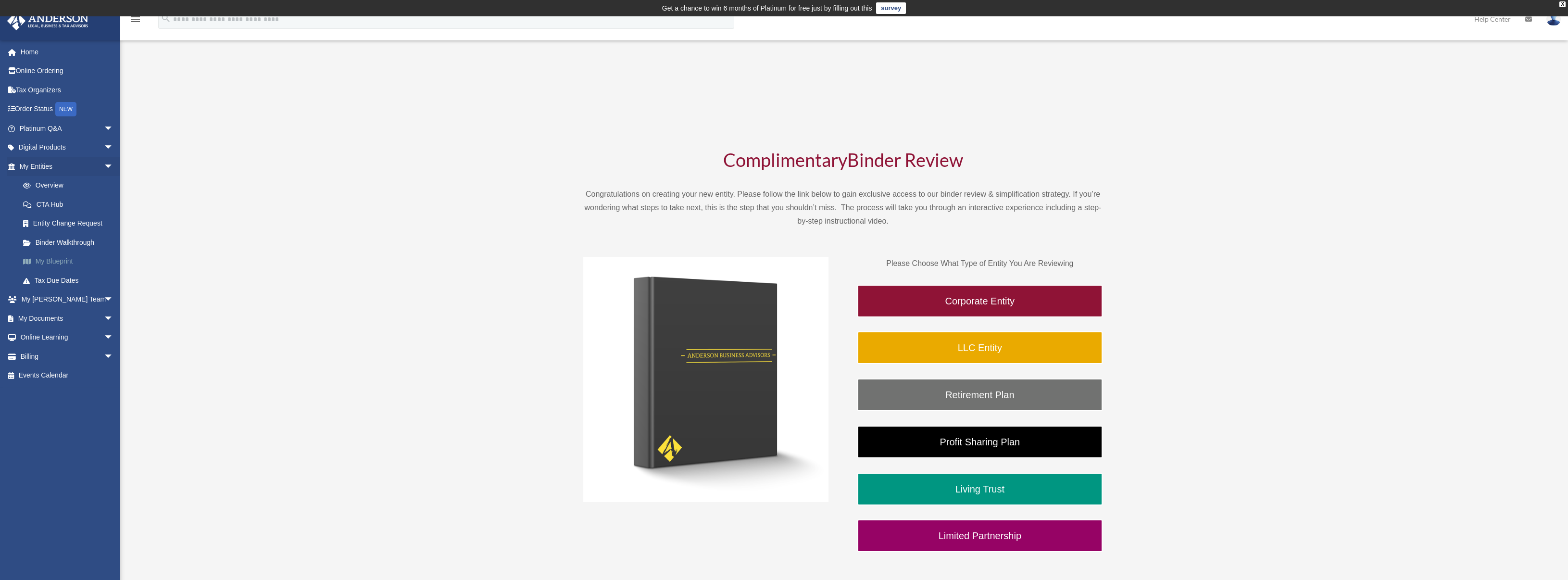
click at [67, 262] on link "My Blueprint" at bounding box center [70, 262] width 114 height 19
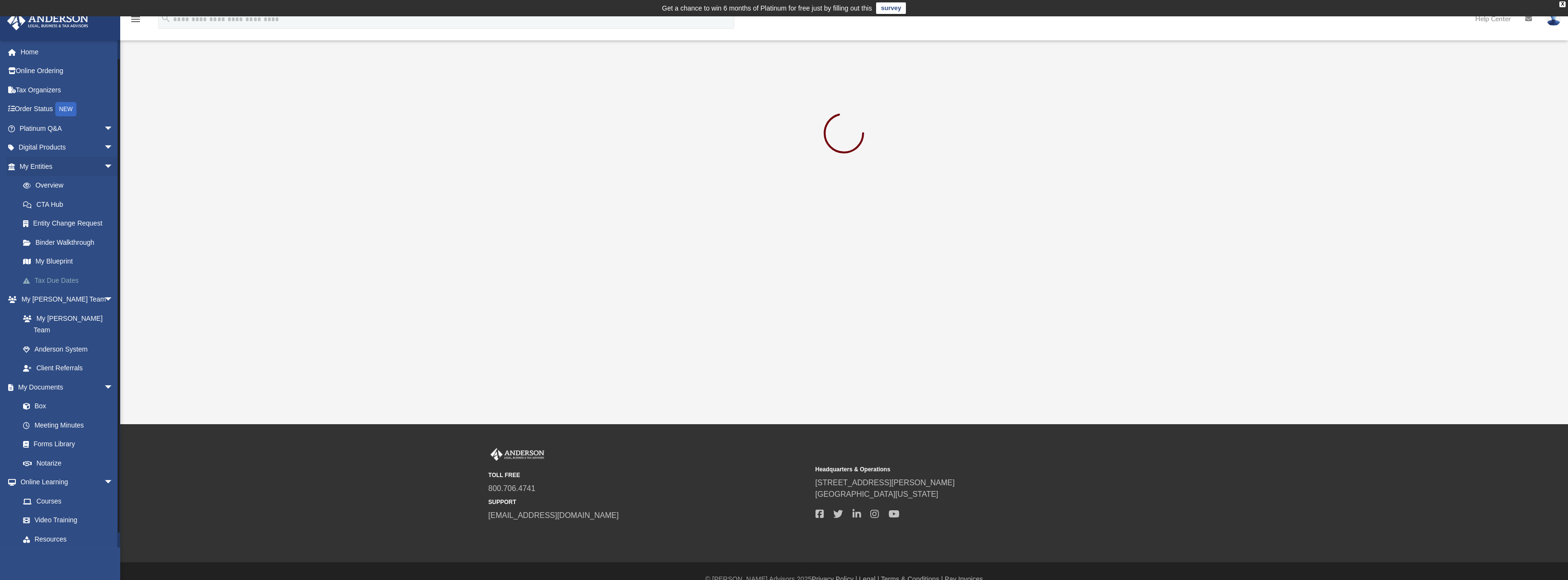
scroll to position [29, 0]
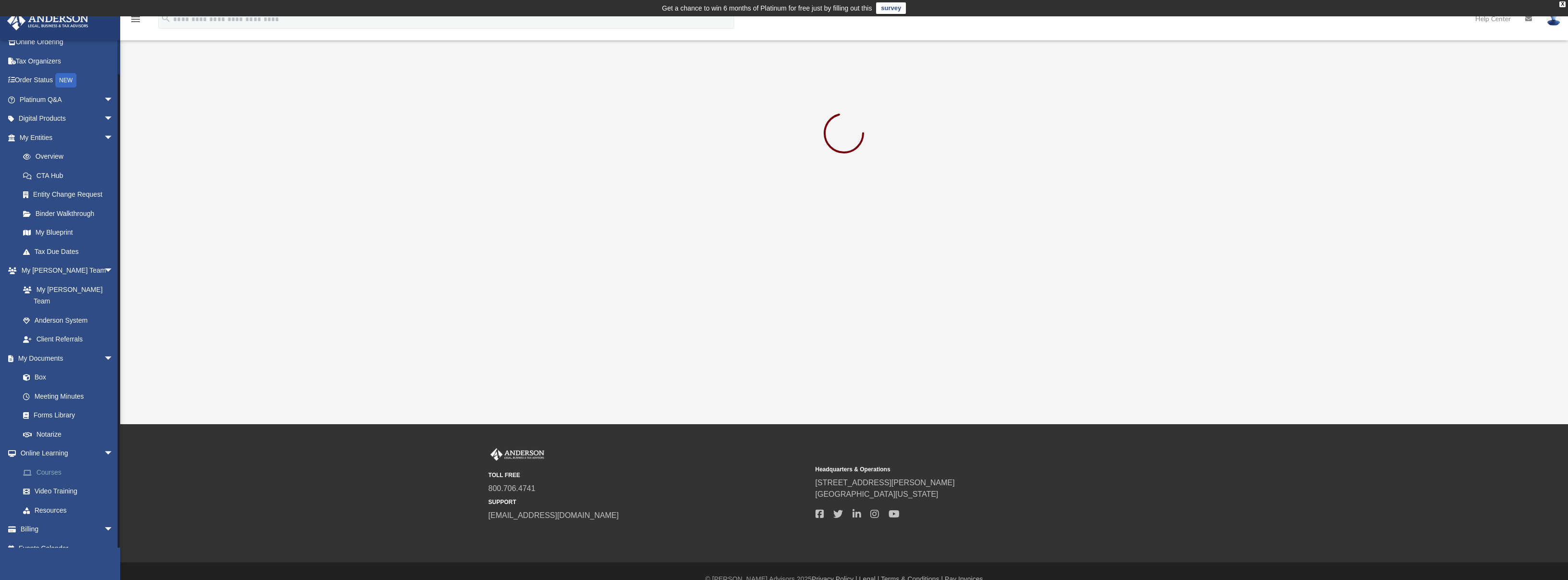
click at [53, 463] on link "Courses" at bounding box center [70, 472] width 114 height 19
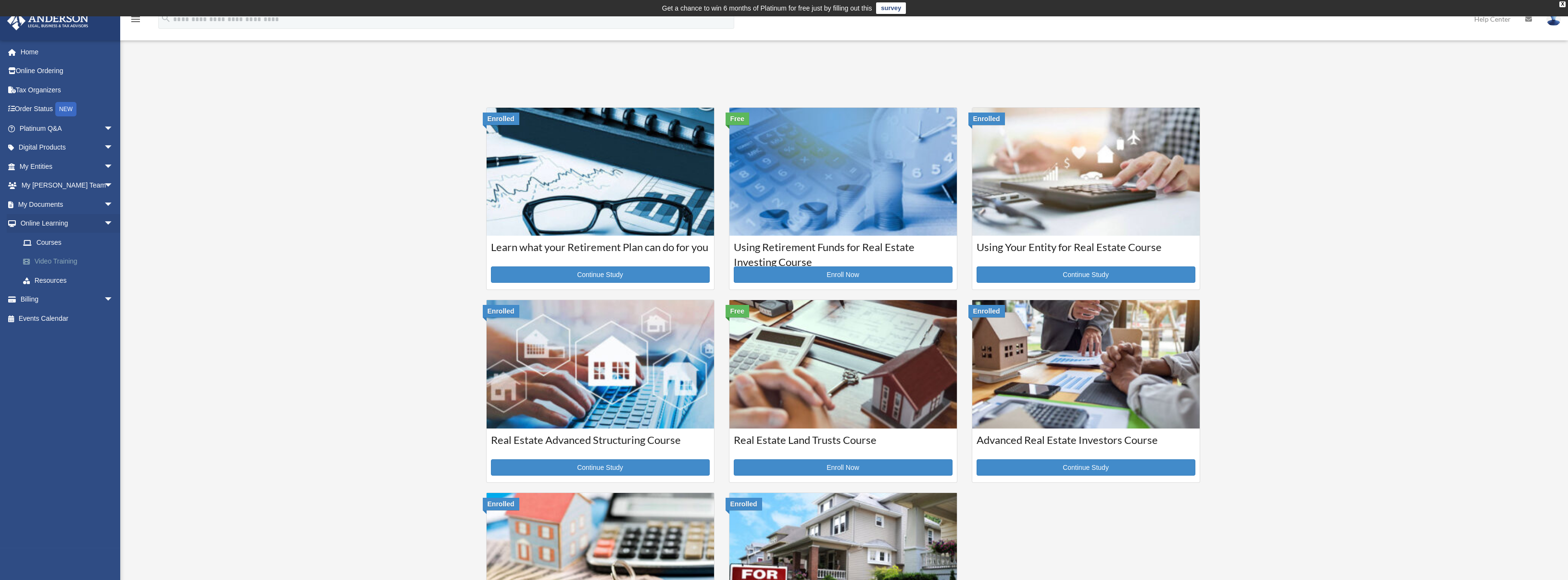
click at [59, 266] on link "Video Training" at bounding box center [70, 262] width 114 height 19
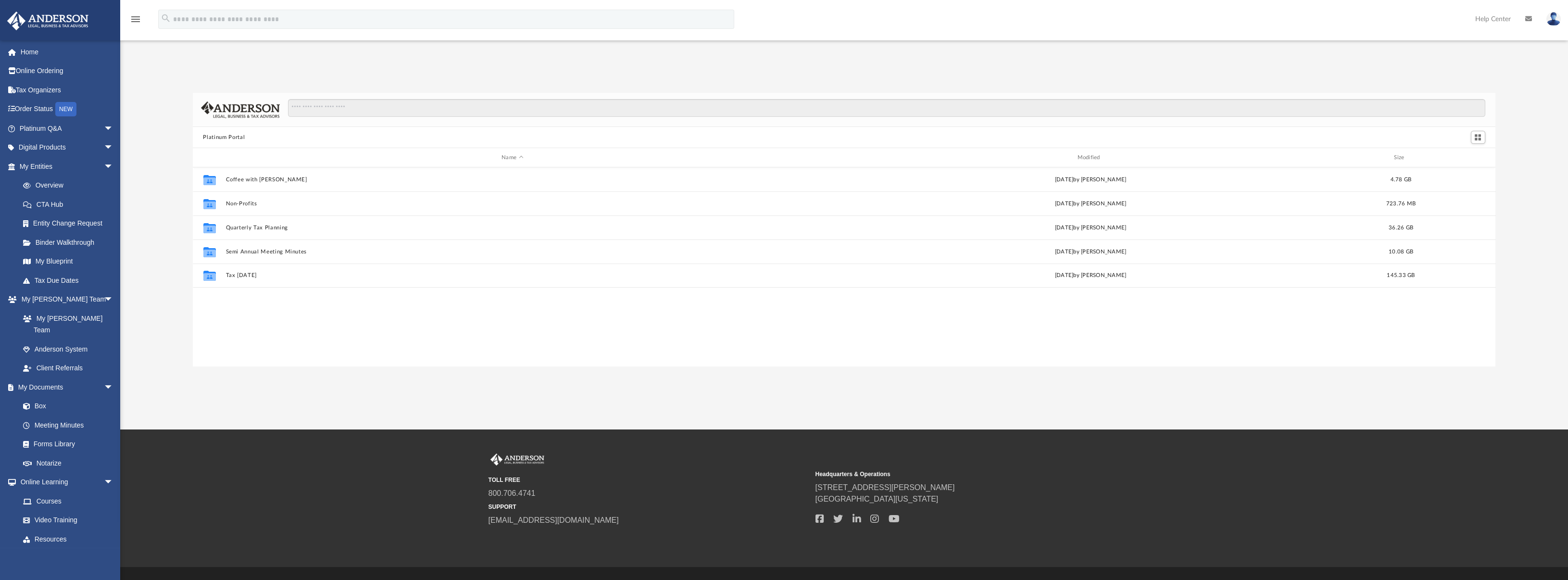
scroll to position [211, 1295]
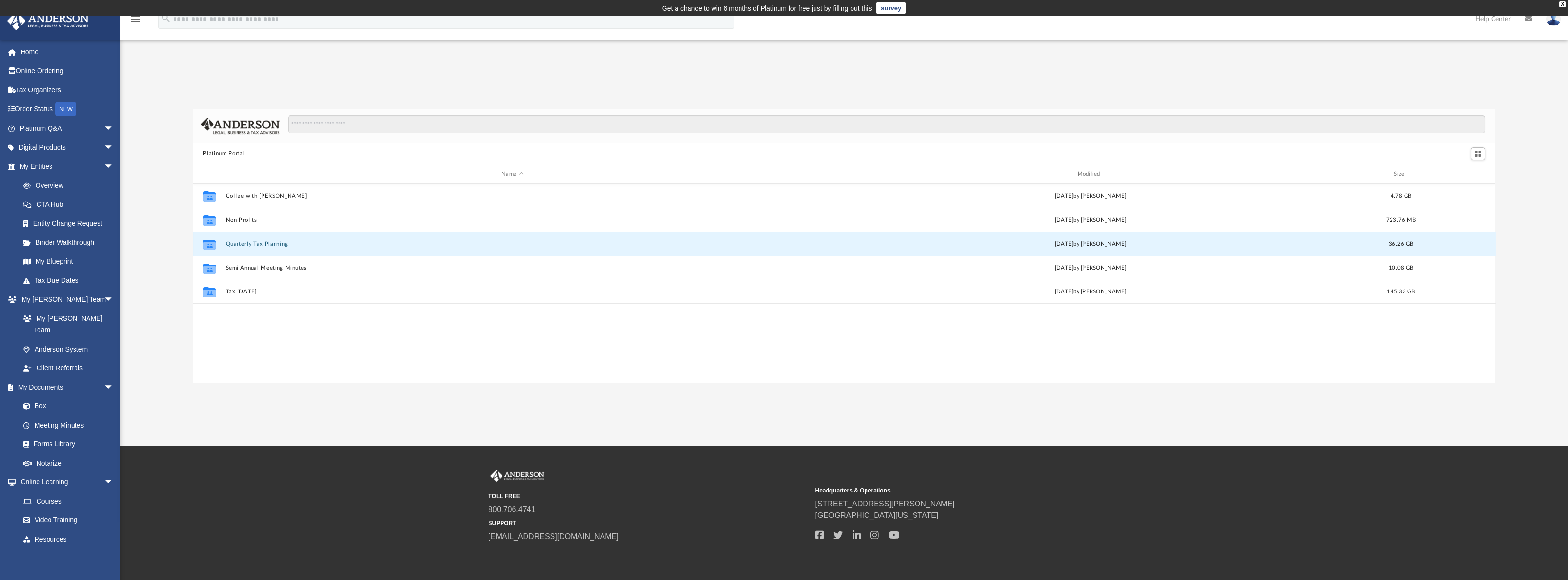
click at [262, 242] on button "Quarterly Tax Planning" at bounding box center [512, 244] width 574 height 6
click at [252, 243] on button "2025" at bounding box center [512, 244] width 574 height 6
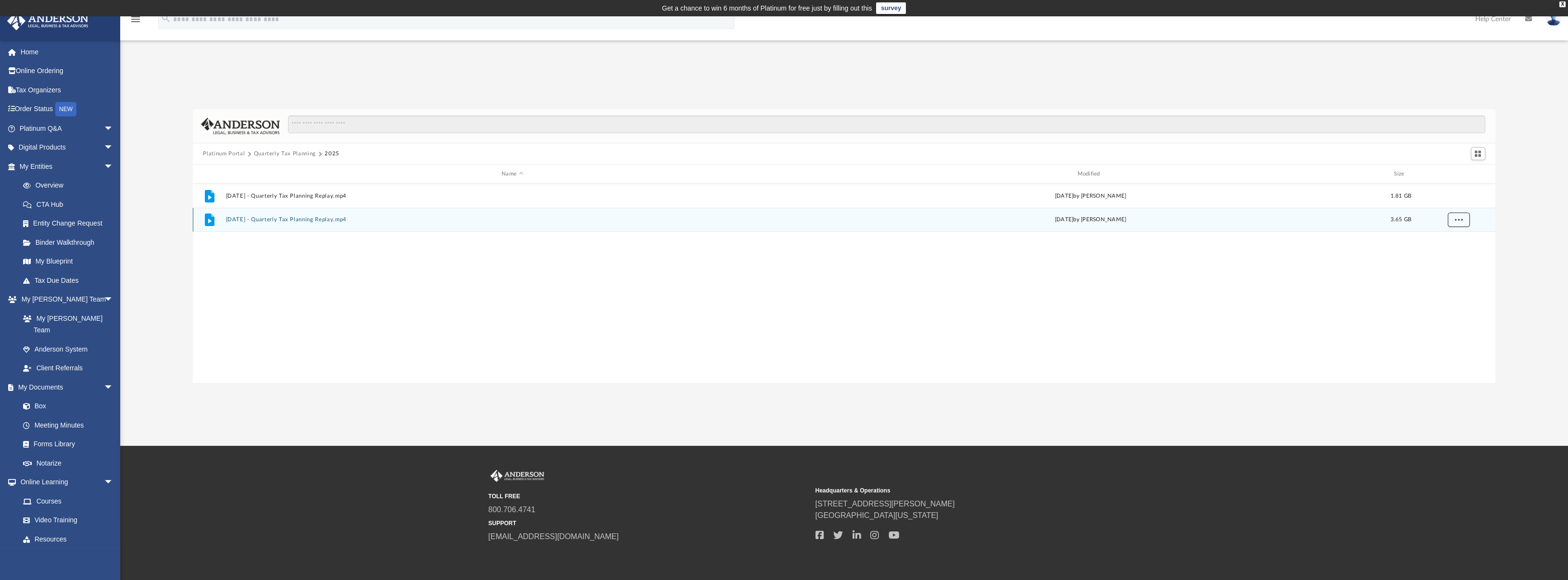
click at [1461, 219] on span "More options" at bounding box center [1458, 220] width 8 height 6
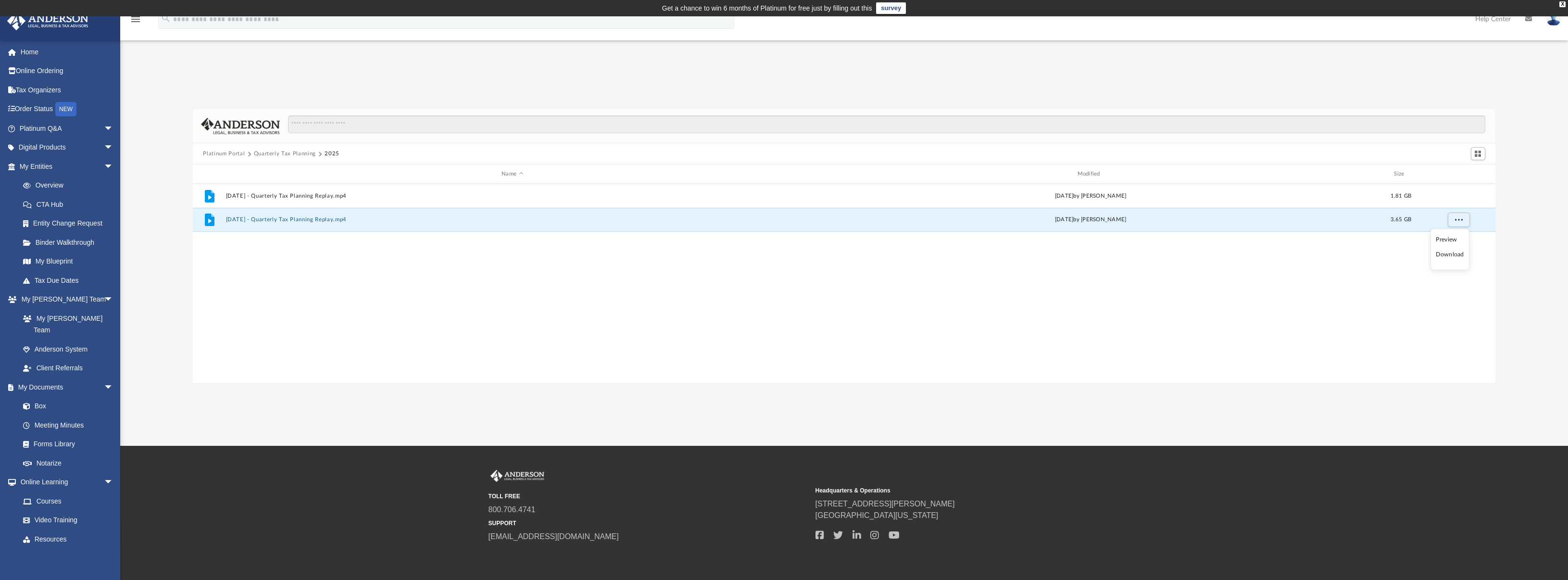
click at [1455, 254] on li "Download" at bounding box center [1450, 255] width 28 height 10
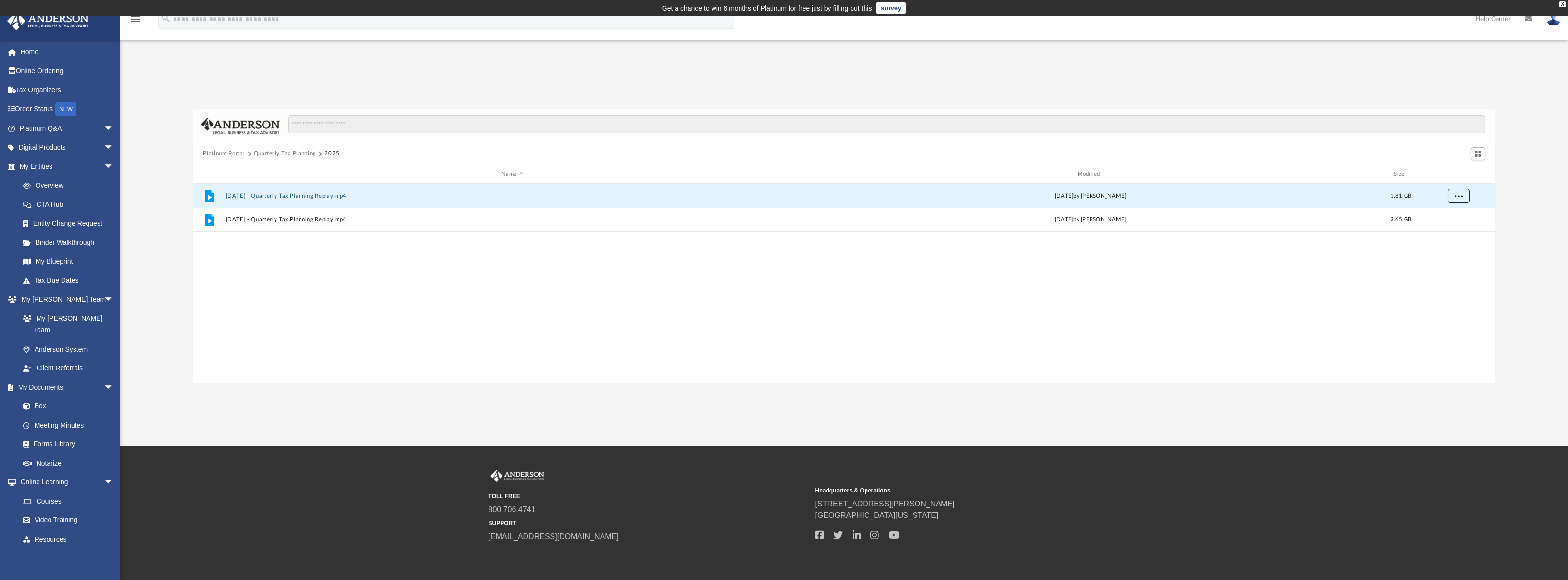
click at [1452, 197] on button "More options" at bounding box center [1458, 196] width 22 height 15
click at [1454, 232] on li "Download" at bounding box center [1450, 230] width 28 height 10
click at [403, 191] on div "File July 18th, 2025 - Quarterly Tax Planning Replay.mp4 Fri Jul 18 2025 by Mat…" at bounding box center [844, 196] width 1303 height 24
click at [241, 196] on button "July 18th, 2025 - Quarterly Tax Planning Replay.mp4" at bounding box center [512, 196] width 574 height 6
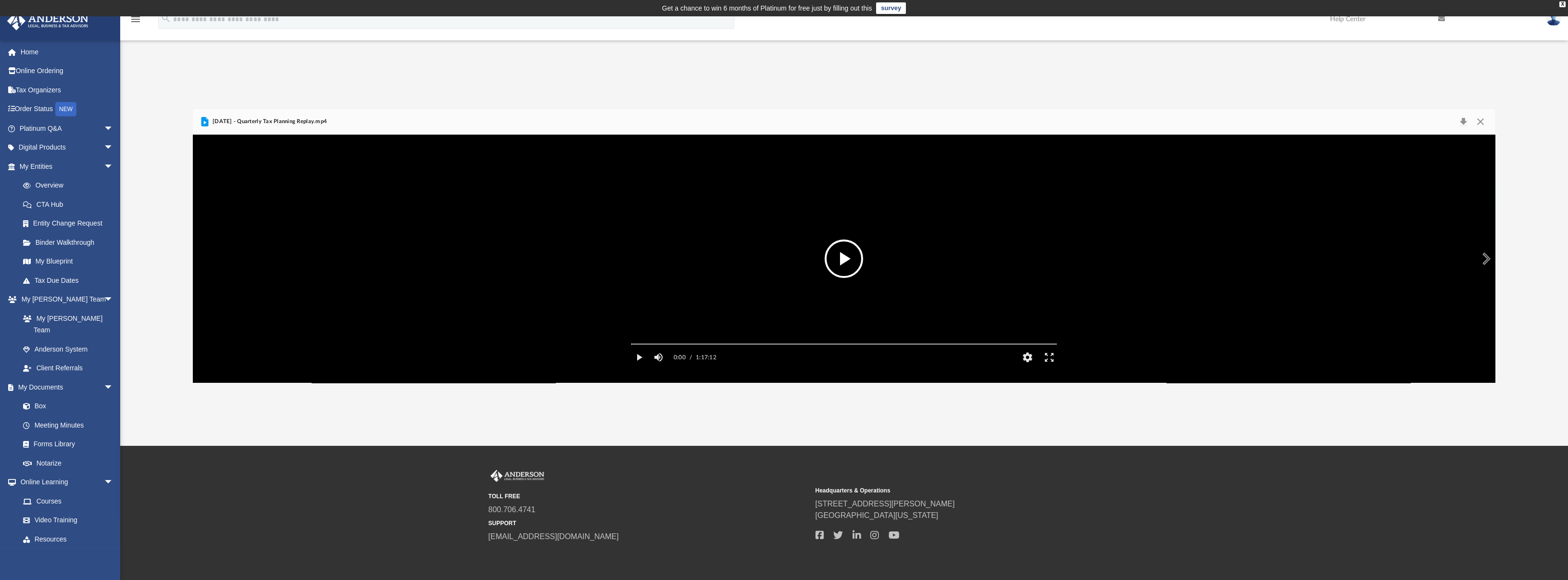
click at [836, 271] on button "File preview" at bounding box center [843, 258] width 38 height 38
click at [738, 357] on div "Autoplay Disabled Speed Normal Quality Auto Subtitles/CC Off Audio Autoplay Dis…" at bounding box center [844, 259] width 1303 height 248
click at [817, 356] on div "Autoplay Disabled Speed Normal Quality Auto Subtitles/CC Off Audio Autoplay Dis…" at bounding box center [844, 259] width 1303 height 248
click at [887, 348] on div "Media Slider" at bounding box center [1057, 343] width 426 height 8
